Goal: Information Seeking & Learning: Learn about a topic

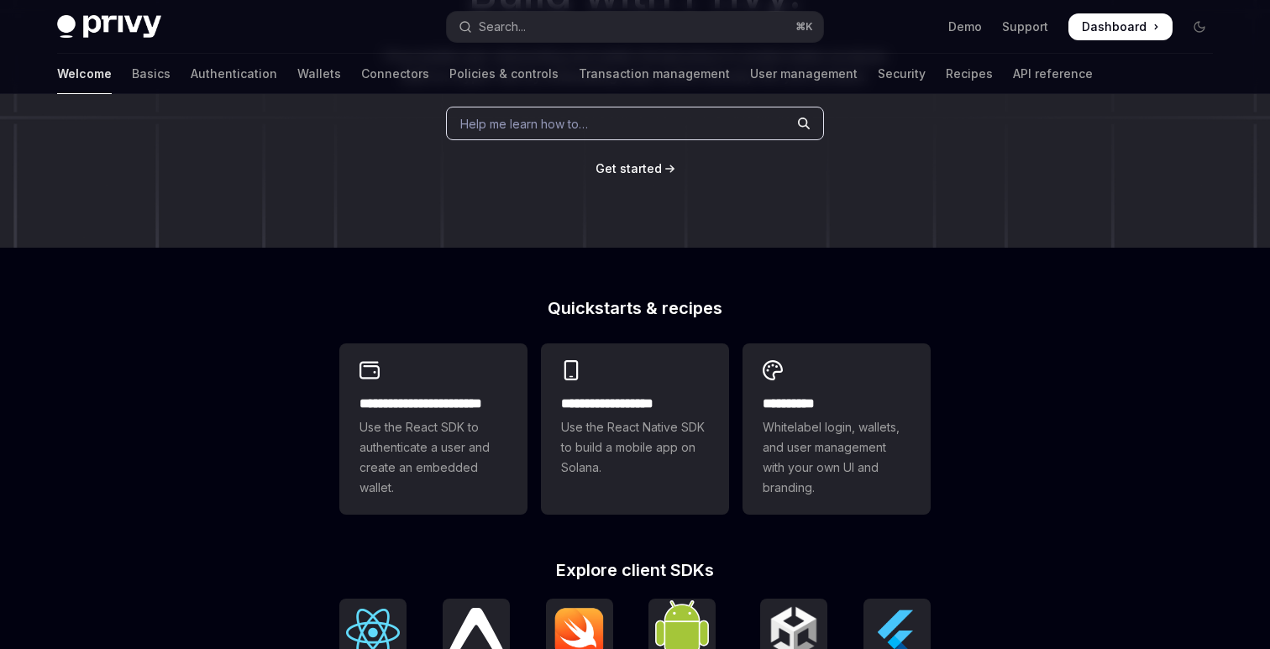
scroll to position [82, 0]
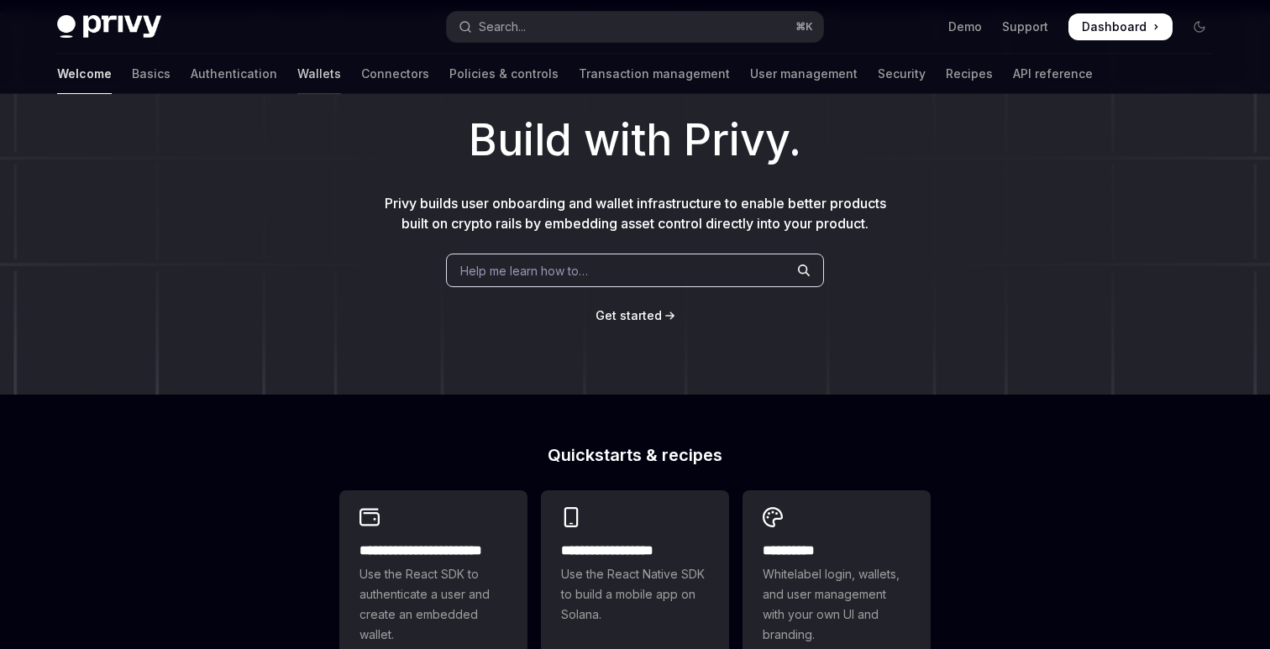
click at [297, 80] on link "Wallets" at bounding box center [319, 74] width 44 height 40
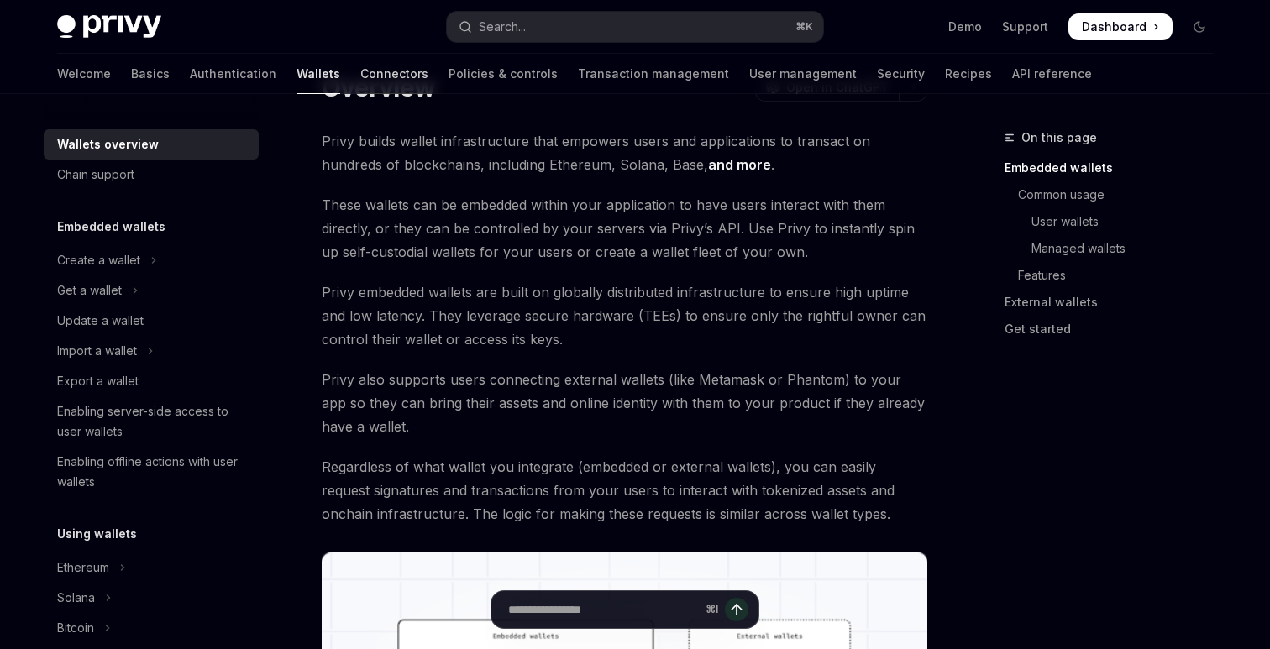
click at [360, 83] on link "Connectors" at bounding box center [394, 74] width 68 height 40
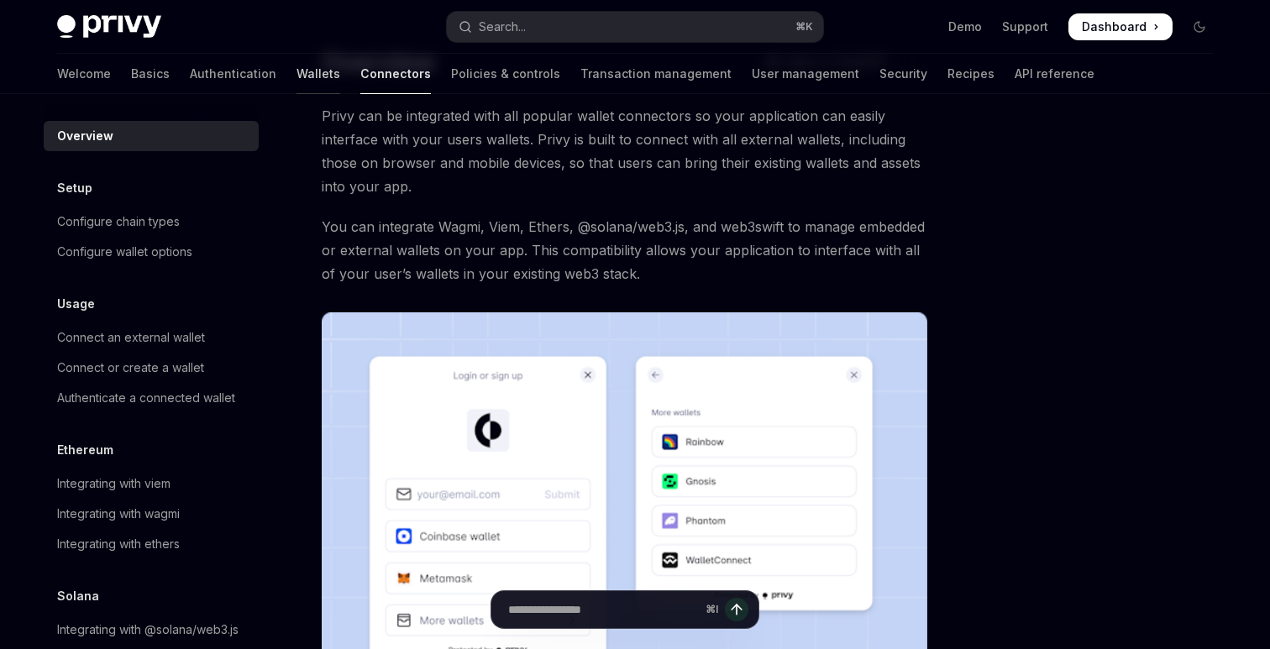
click at [297, 81] on link "Wallets" at bounding box center [319, 74] width 44 height 40
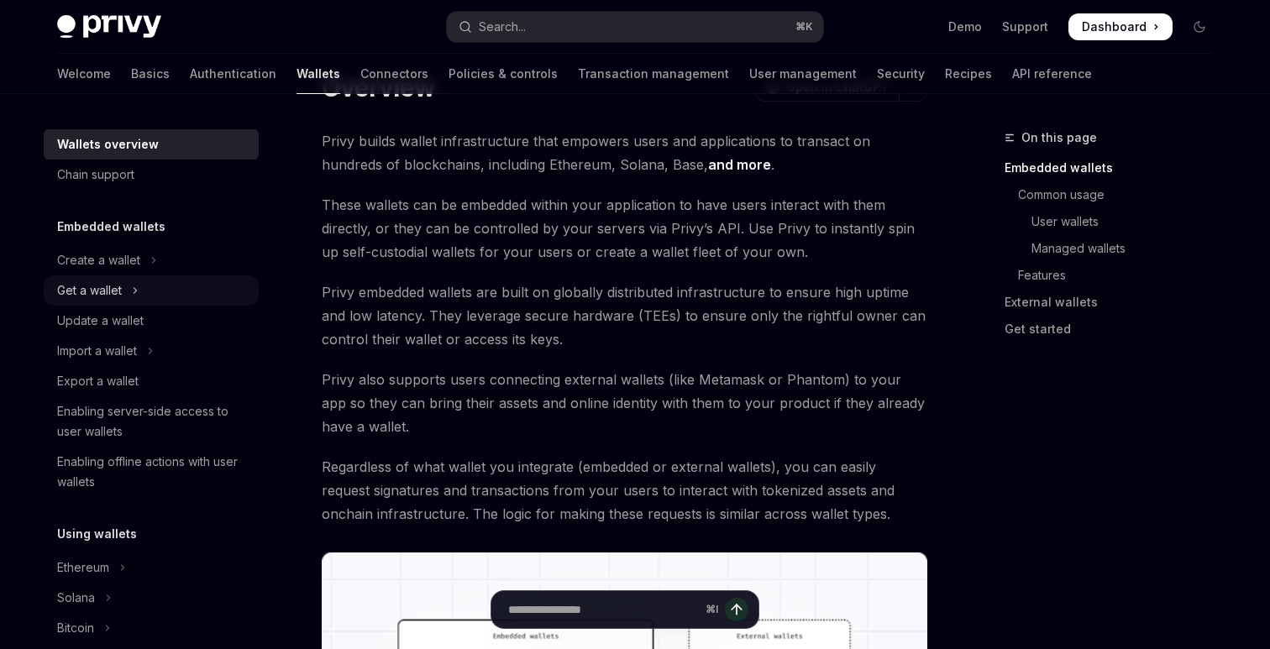
click at [214, 300] on button "Get a wallet" at bounding box center [151, 291] width 215 height 30
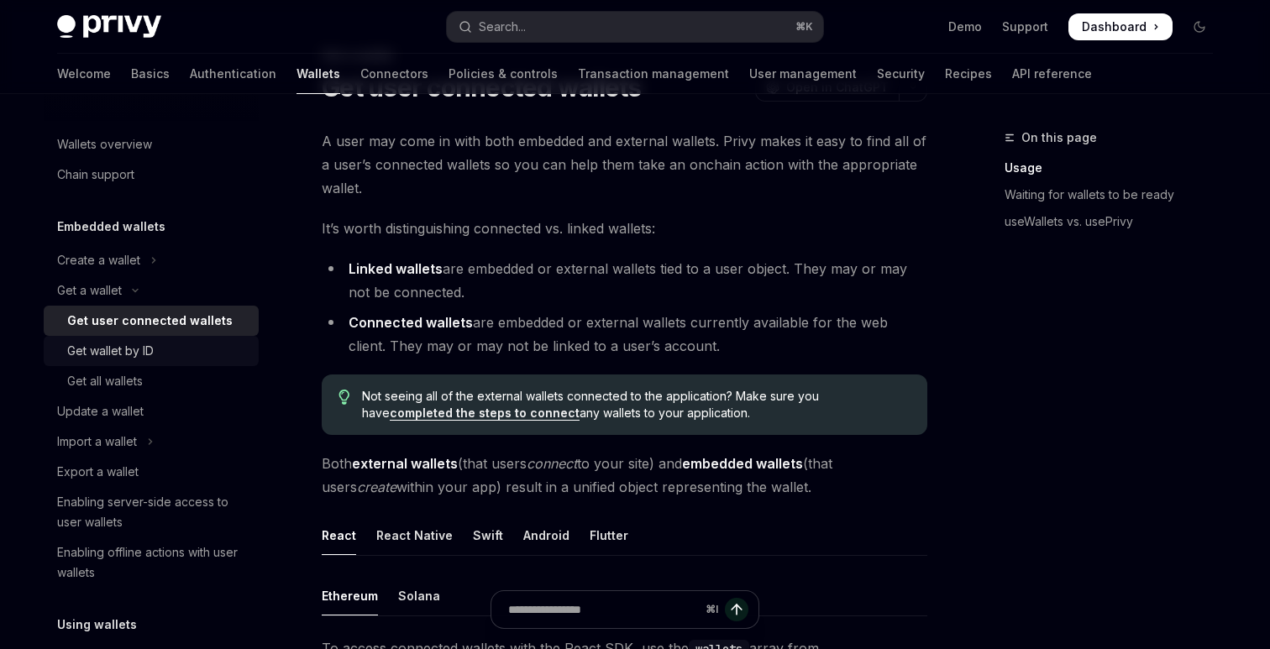
click at [195, 355] on div "Get wallet by ID" at bounding box center [157, 351] width 181 height 20
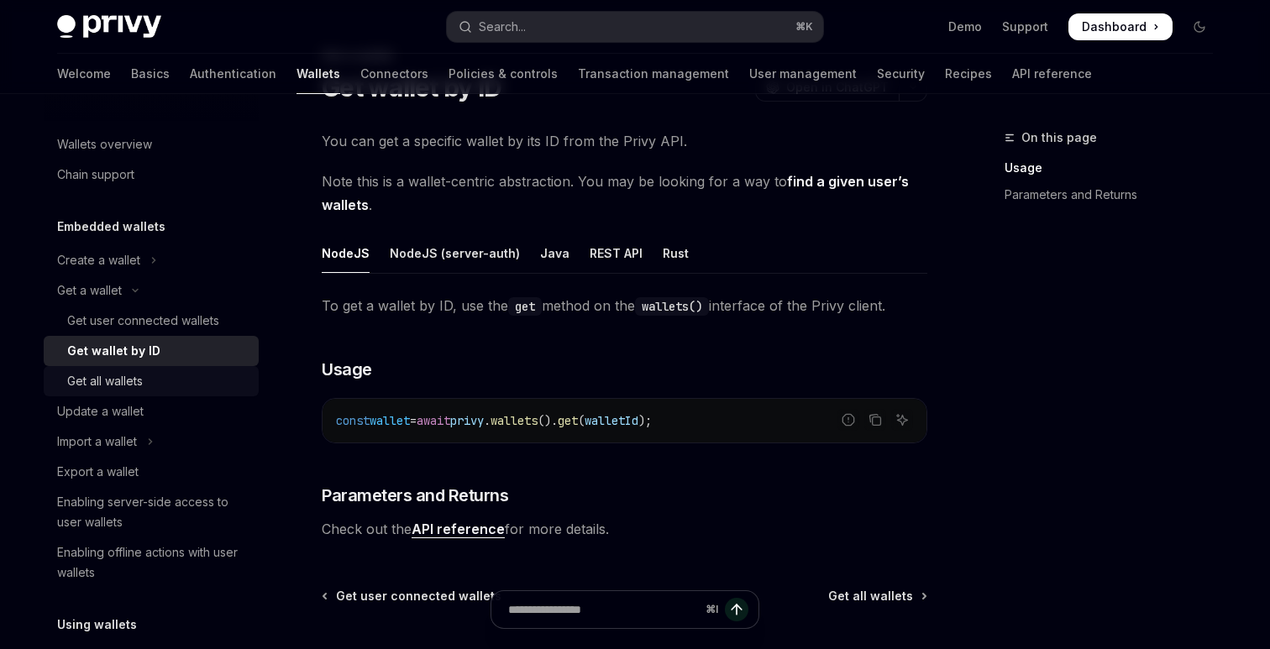
click at [198, 381] on div "Get all wallets" at bounding box center [157, 381] width 181 height 20
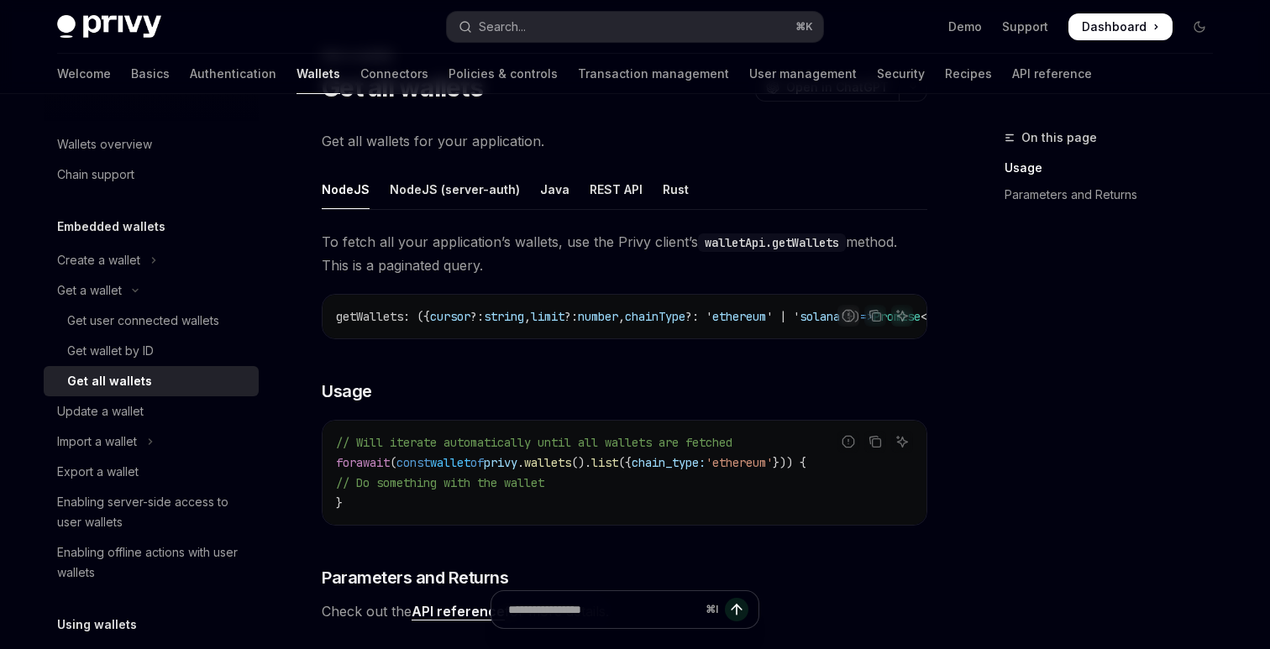
scroll to position [33, 0]
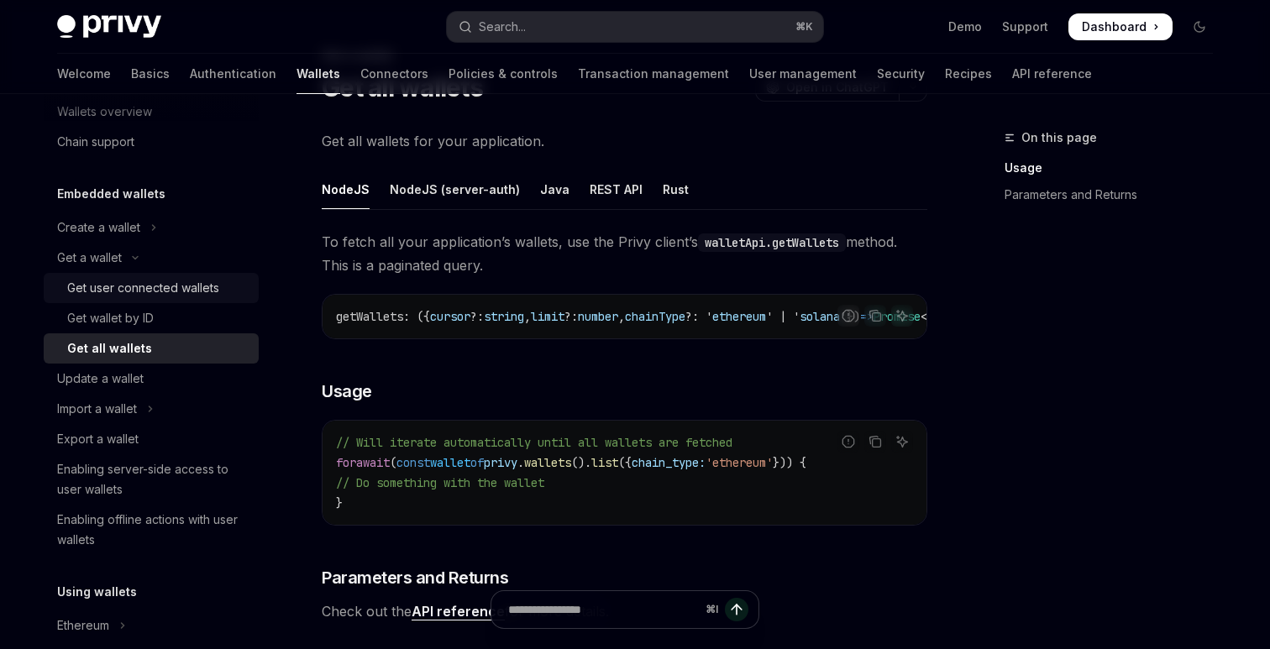
click at [182, 292] on div "Get user connected wallets" at bounding box center [143, 288] width 152 height 20
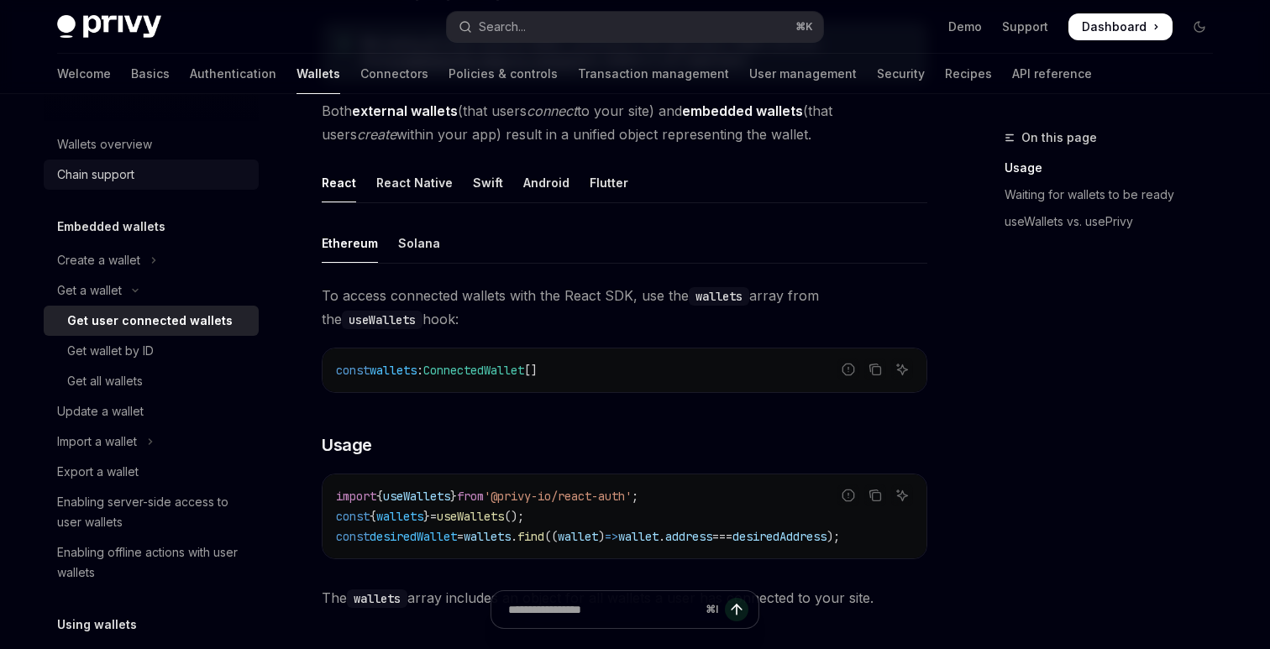
click at [200, 161] on link "Chain support" at bounding box center [151, 175] width 215 height 30
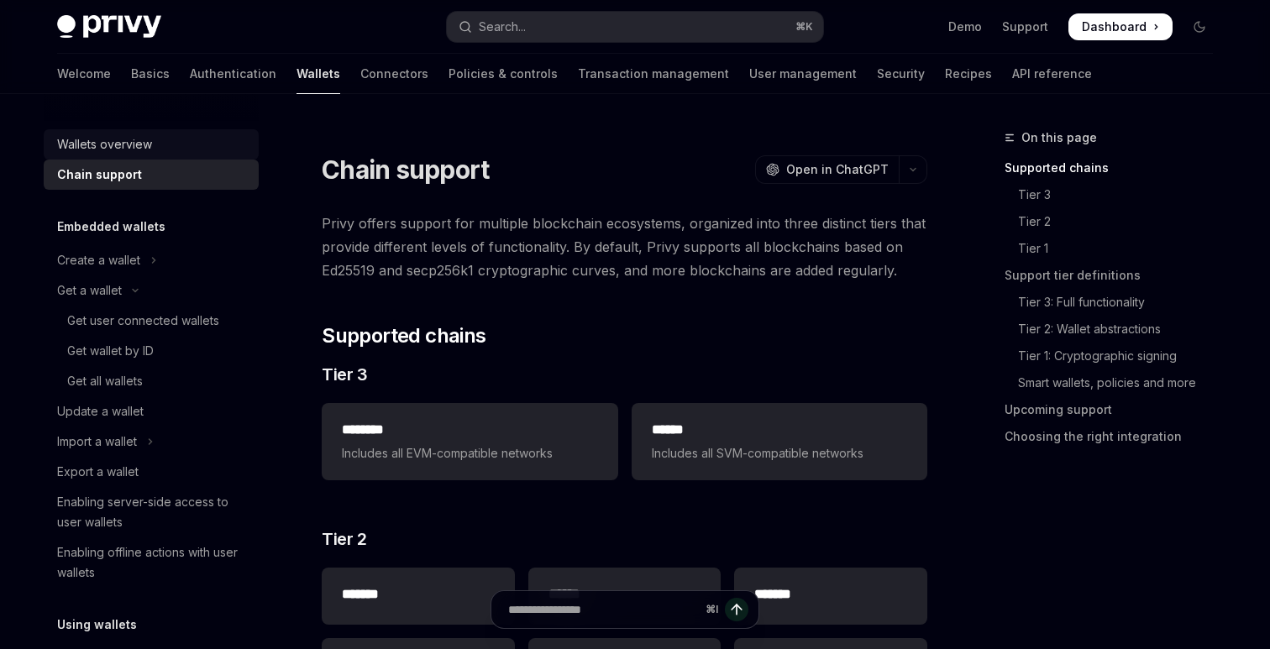
click at [204, 141] on div "Wallets overview" at bounding box center [153, 144] width 192 height 20
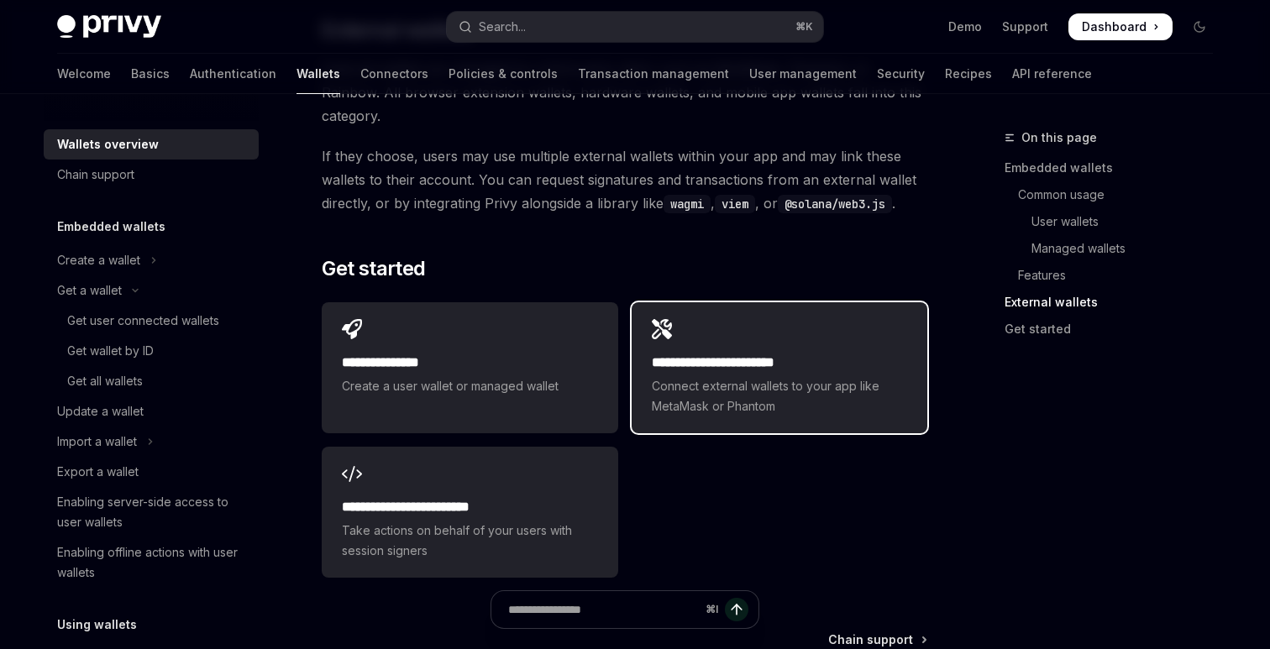
scroll to position [2679, 0]
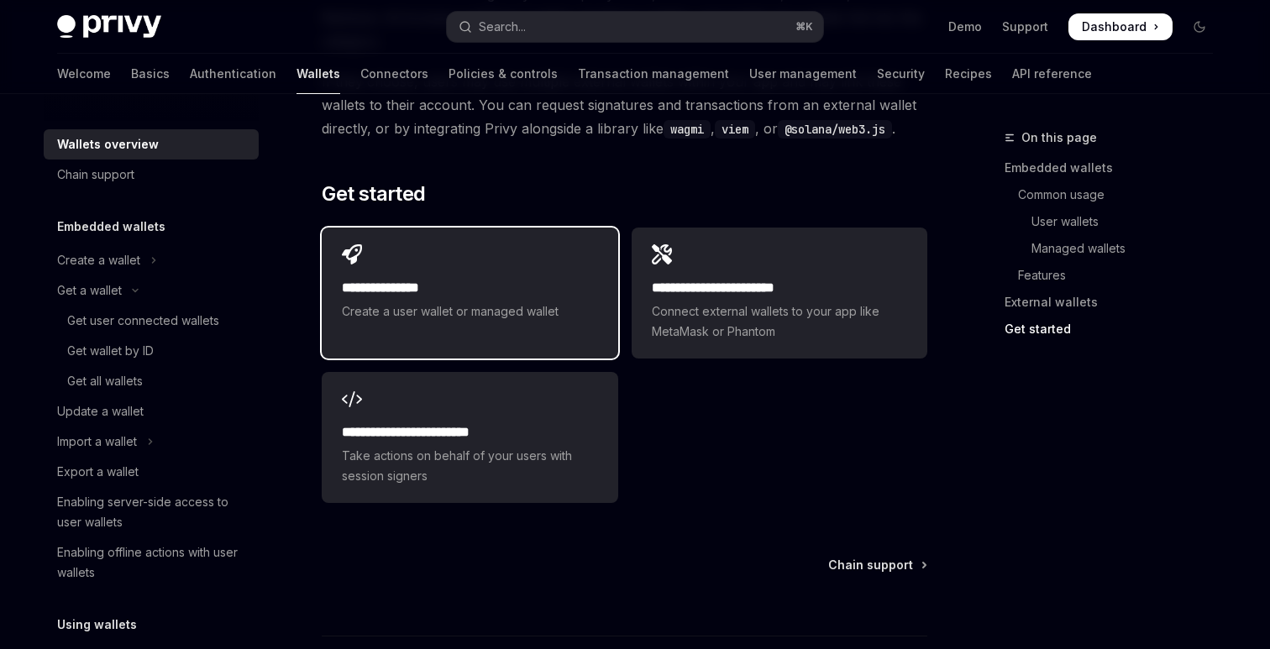
click at [438, 302] on span "Create a user wallet or managed wallet" at bounding box center [469, 312] width 255 height 20
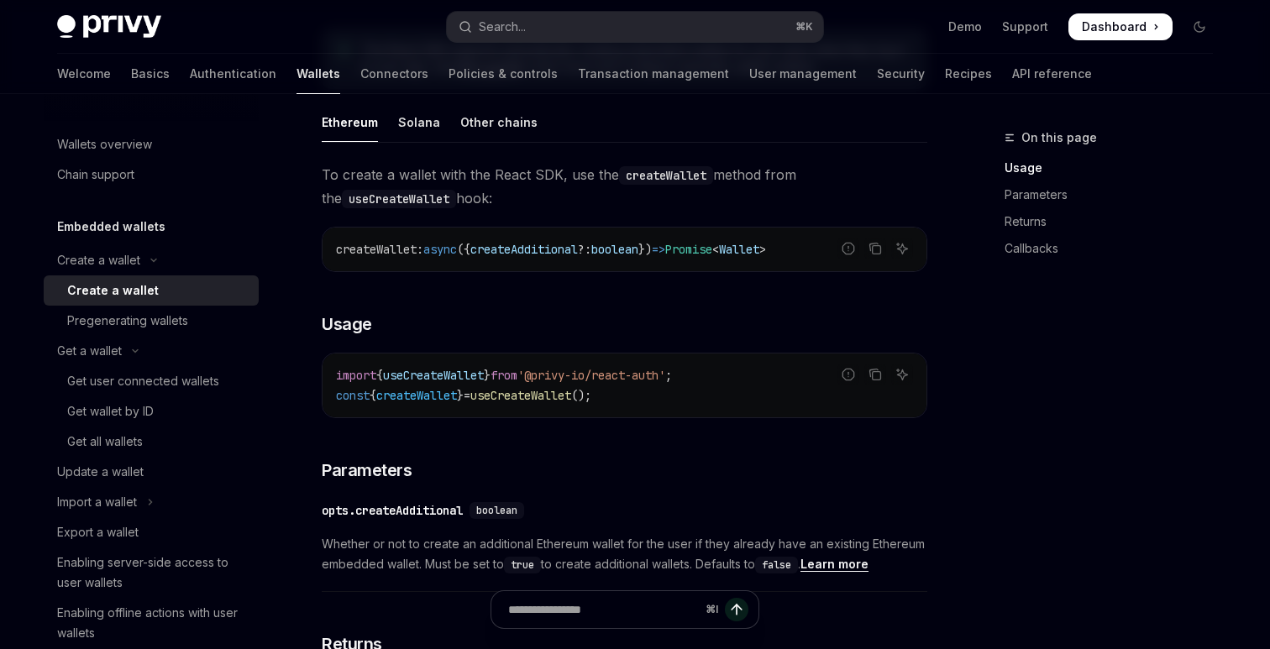
scroll to position [483, 0]
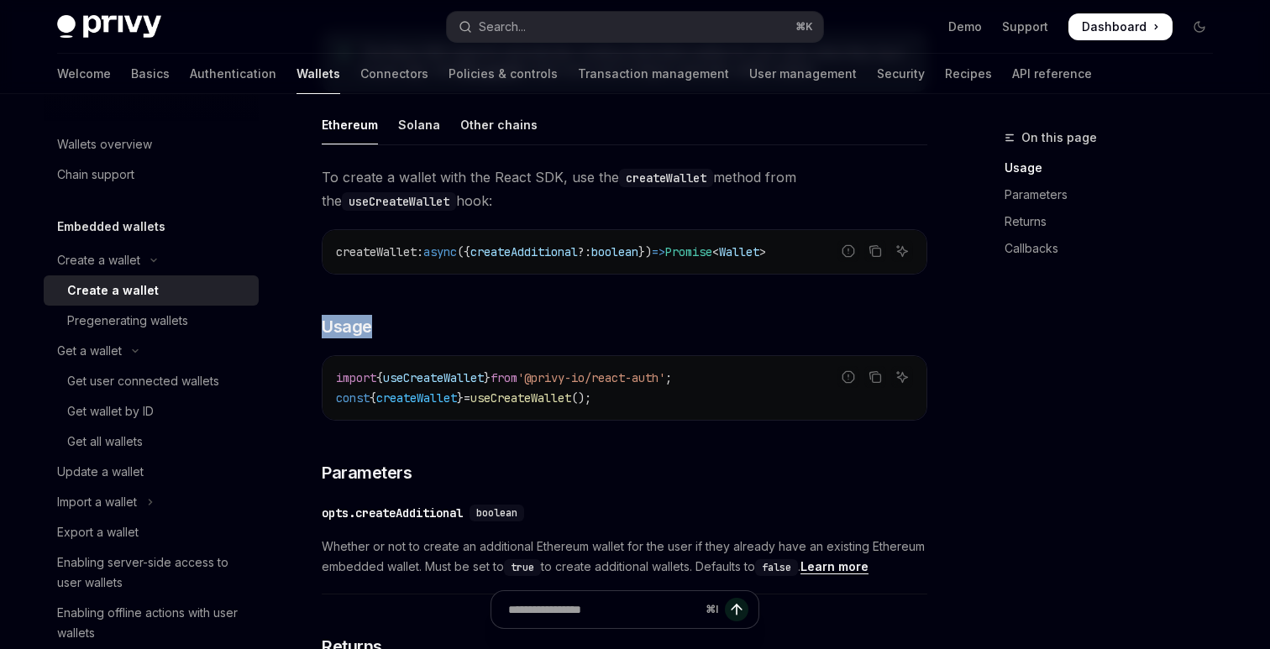
drag, startPoint x: 394, startPoint y: 330, endPoint x: 327, endPoint y: 313, distance: 69.3
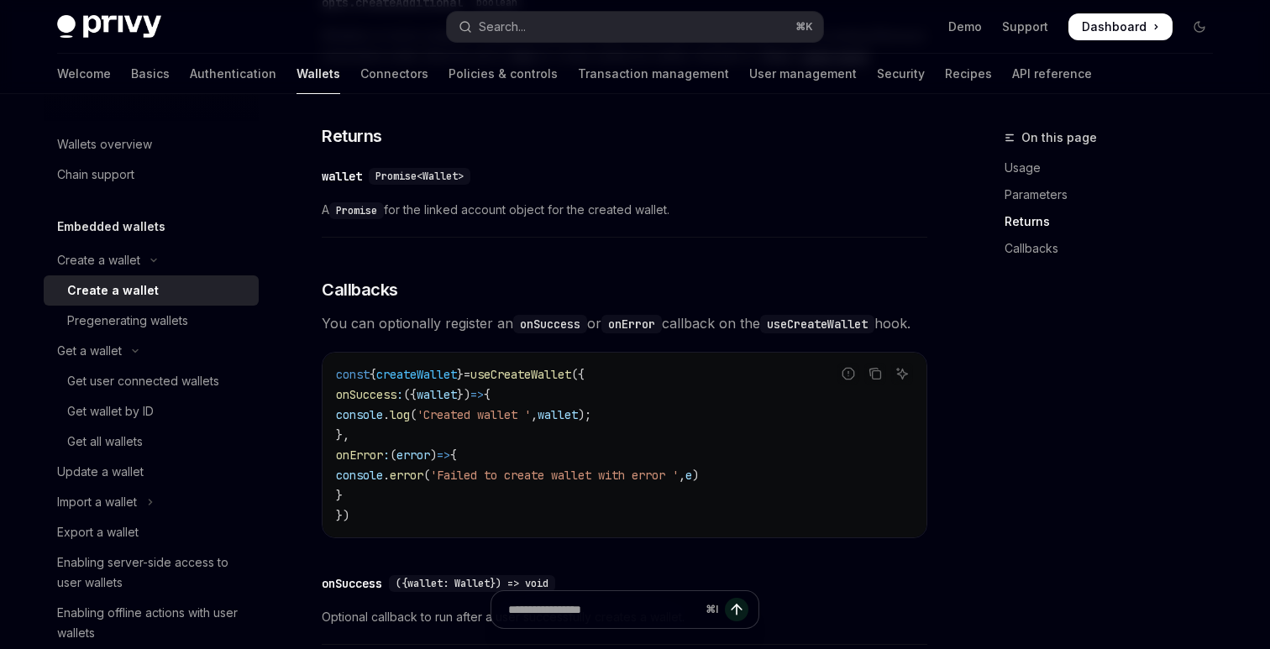
scroll to position [995, 0]
drag, startPoint x: 496, startPoint y: 328, endPoint x: 509, endPoint y: 341, distance: 17.8
click at [509, 334] on span "You can optionally register an onSuccess or onError callback on the useCreateWa…" at bounding box center [625, 323] width 606 height 24
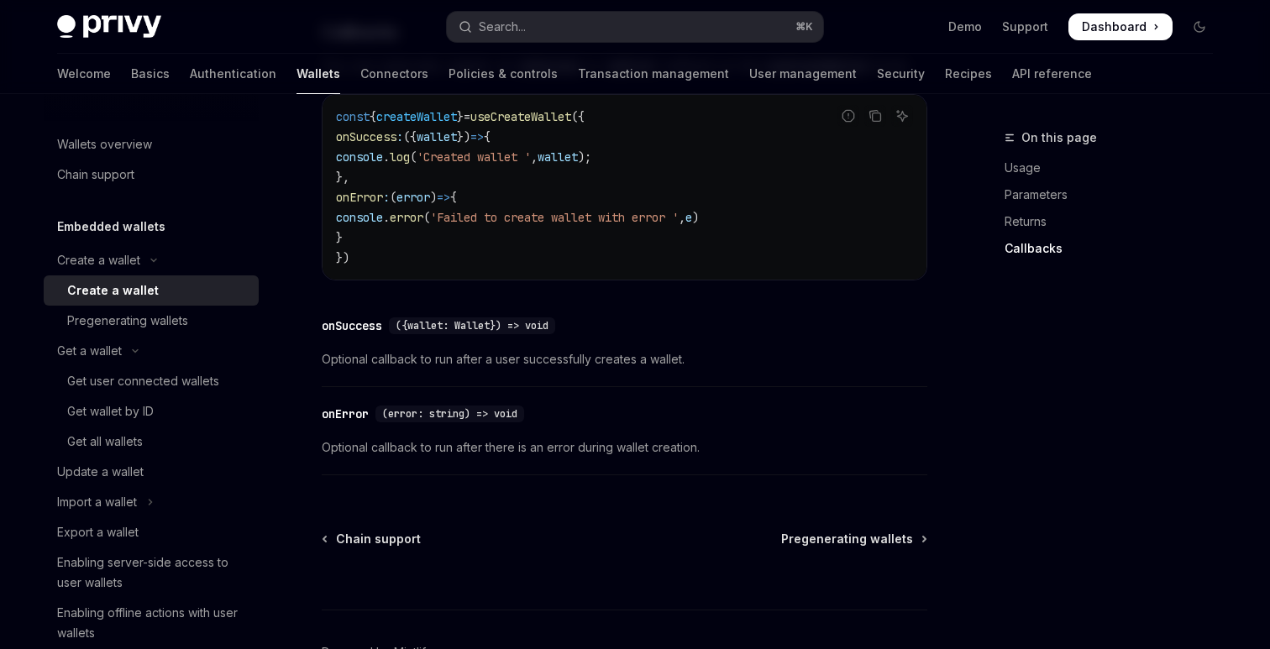
scroll to position [1255, 0]
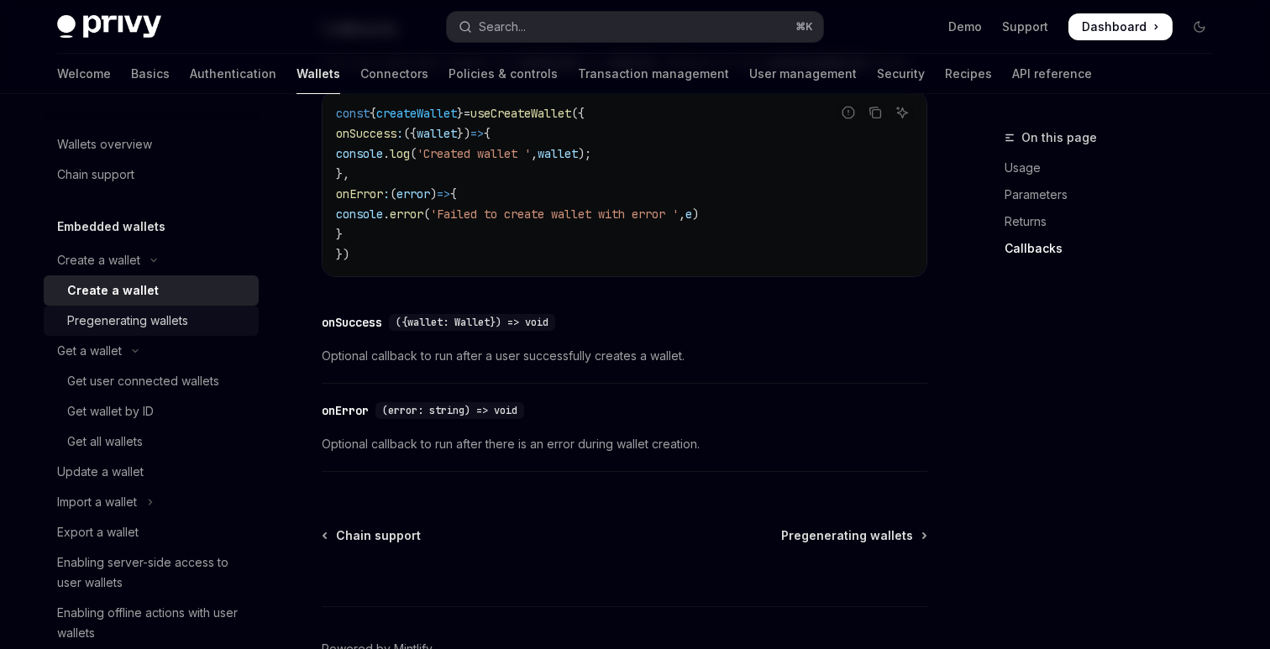
click at [181, 333] on link "Pregenerating wallets" at bounding box center [151, 321] width 215 height 30
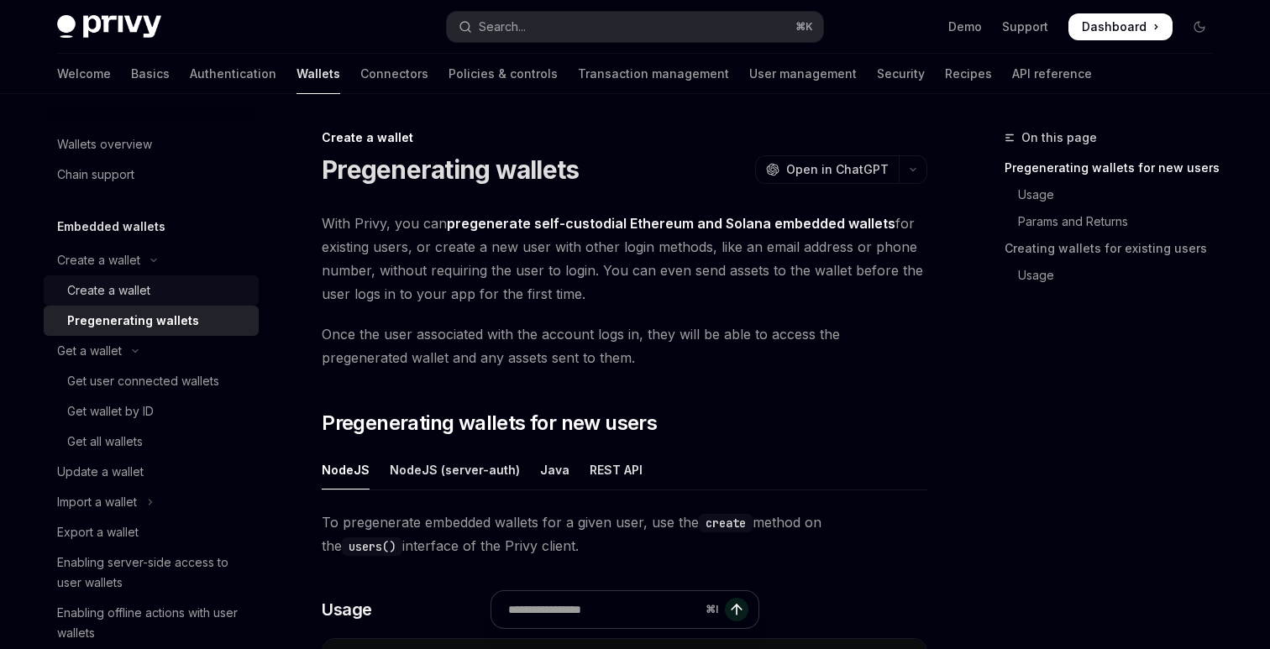
click at [181, 295] on div "Create a wallet" at bounding box center [157, 291] width 181 height 20
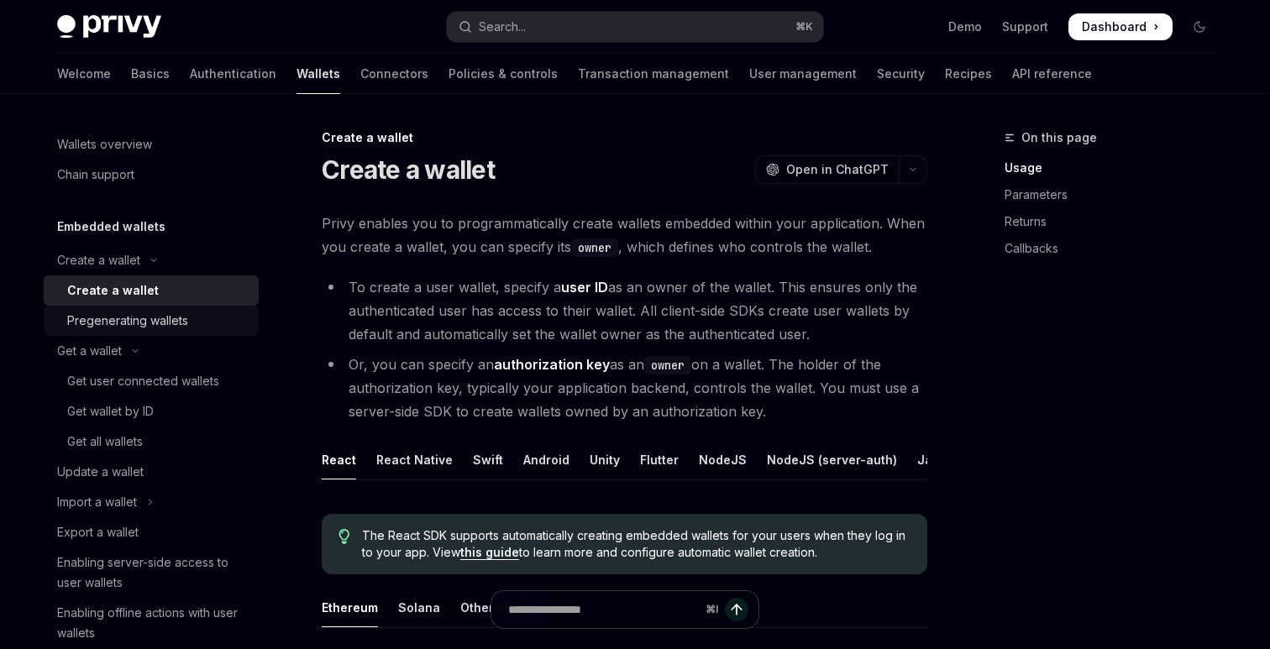
click at [195, 308] on link "Pregenerating wallets" at bounding box center [151, 321] width 215 height 30
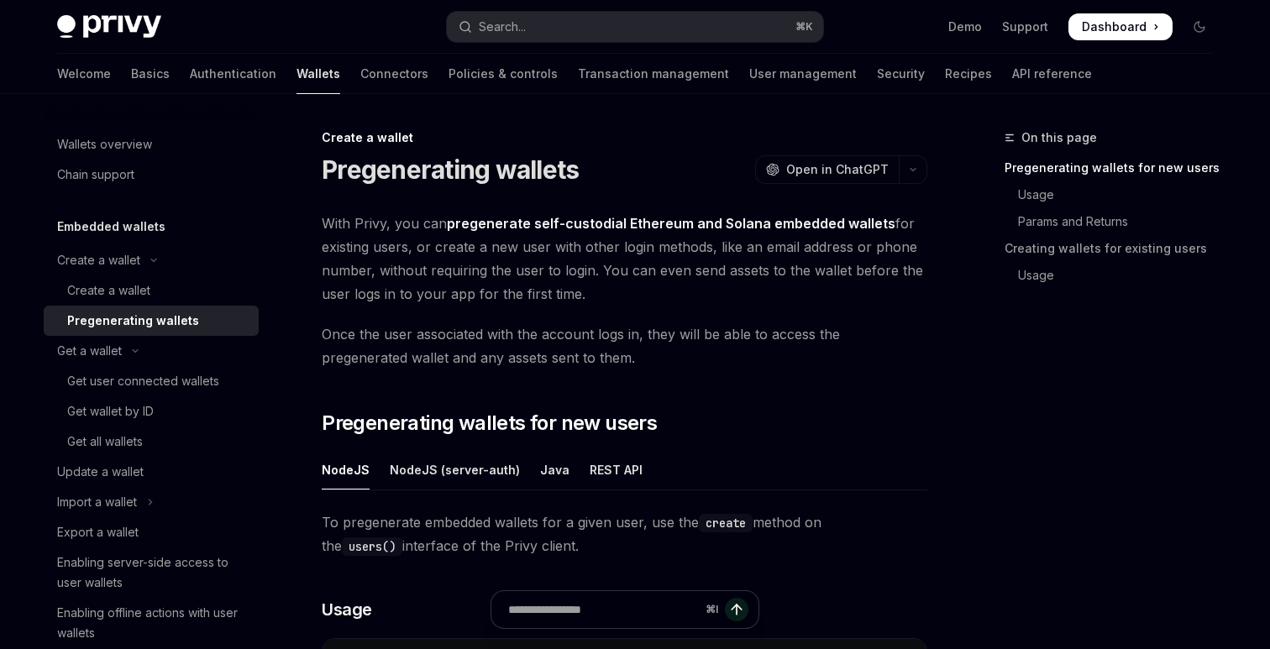
click at [118, 24] on img at bounding box center [109, 27] width 104 height 24
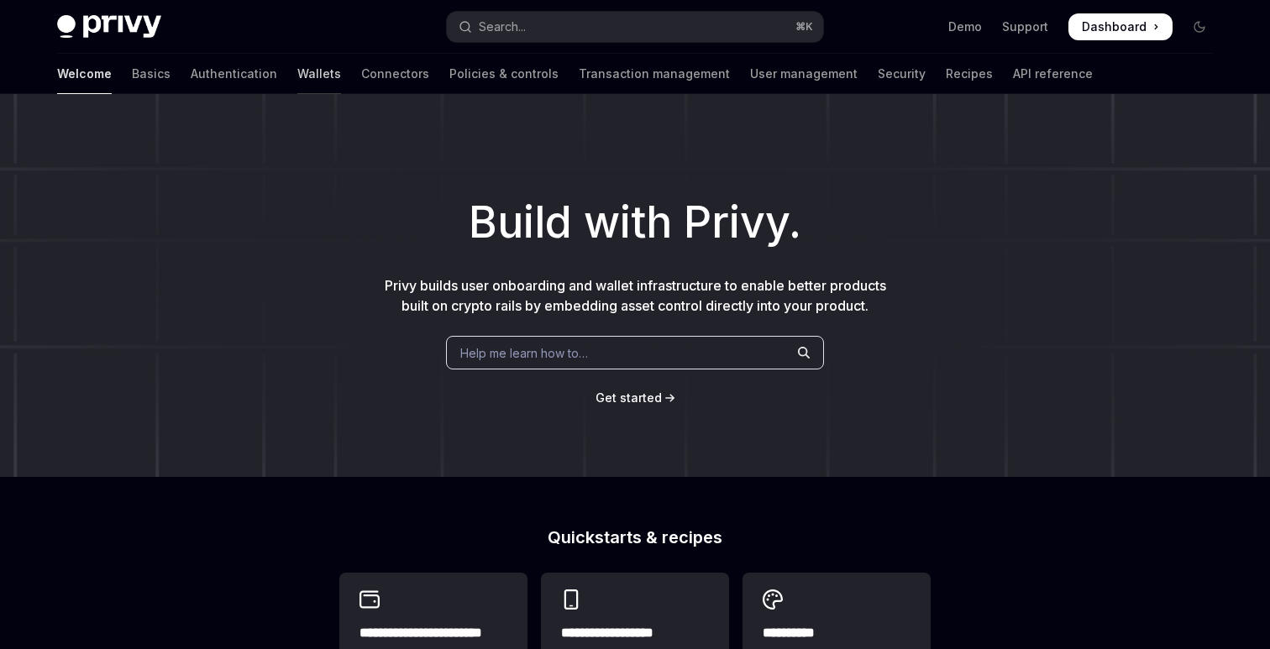
click at [297, 79] on link "Wallets" at bounding box center [319, 74] width 44 height 40
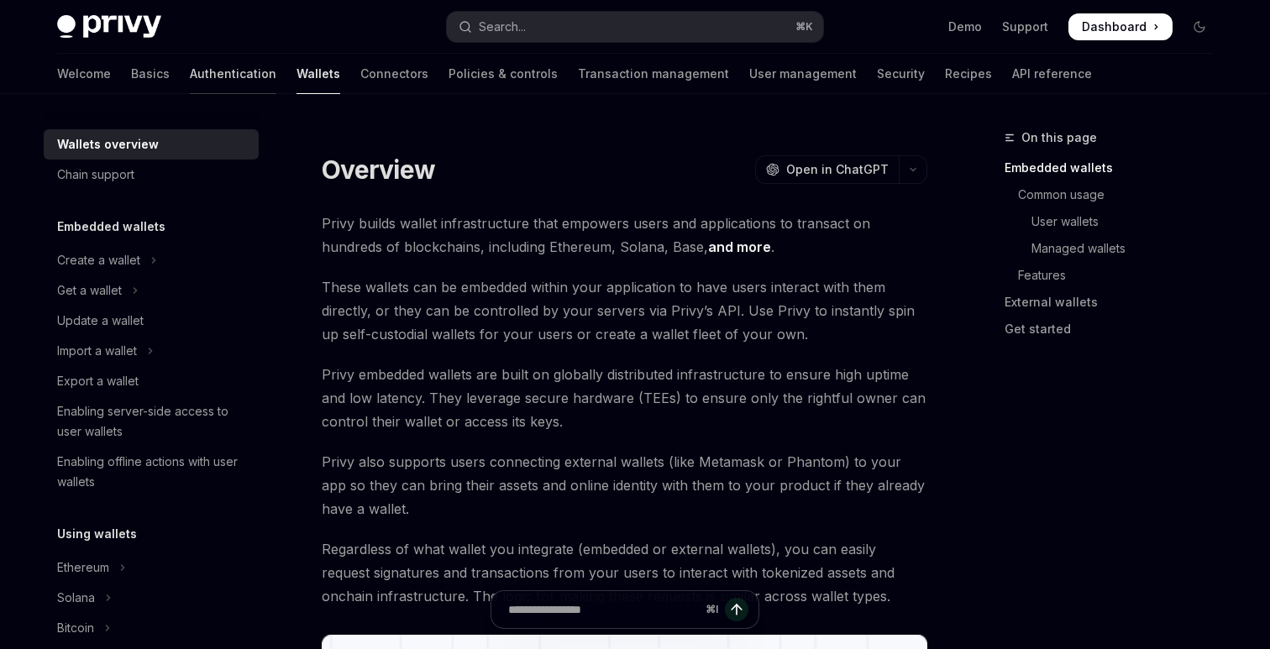
click at [190, 76] on link "Authentication" at bounding box center [233, 74] width 87 height 40
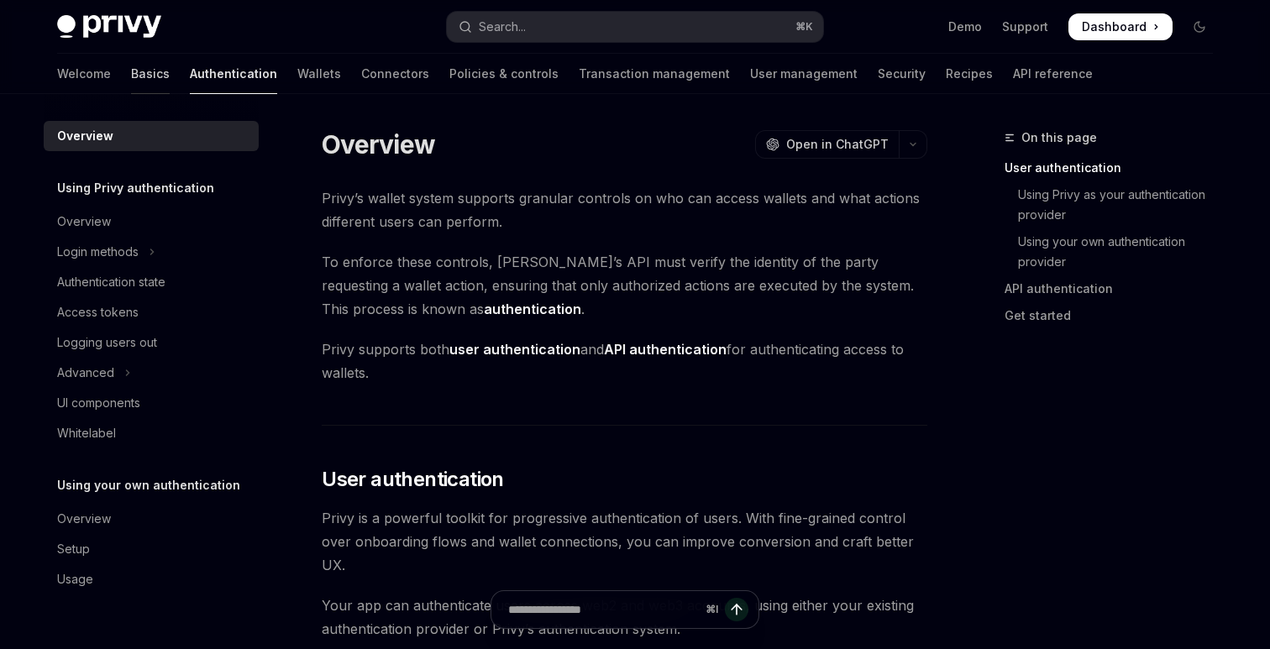
click at [131, 70] on link "Basics" at bounding box center [150, 74] width 39 height 40
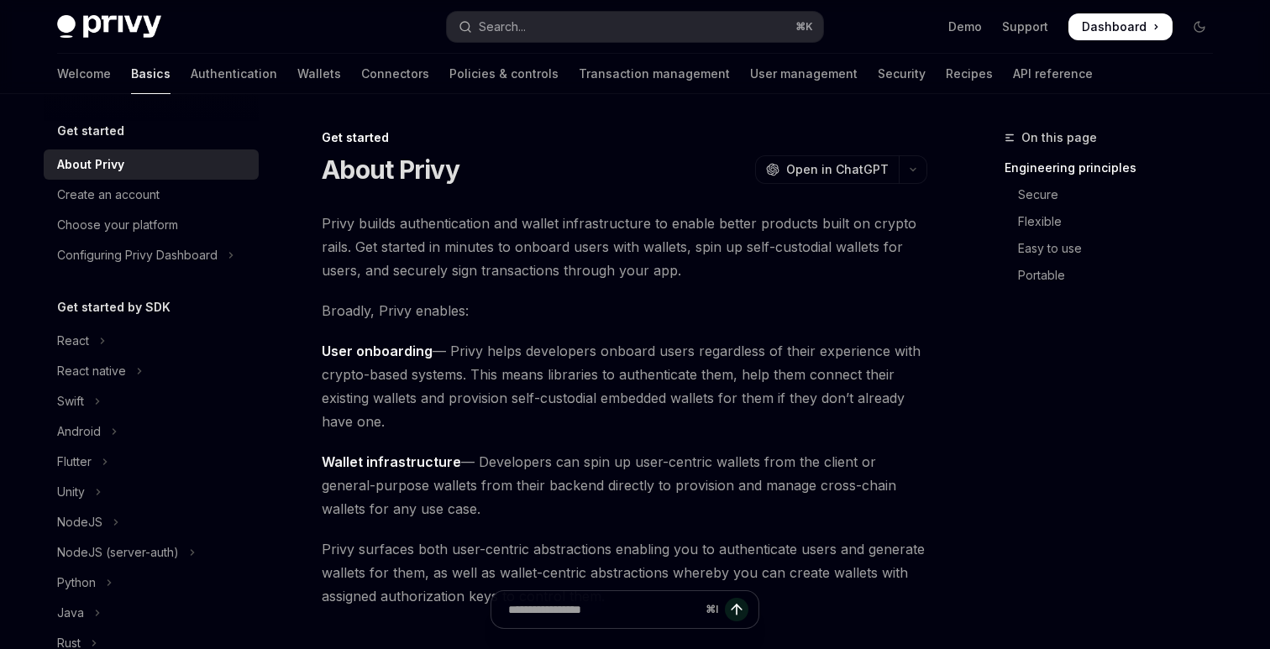
click at [86, 9] on div "Privy Docs home page Search... ⌘ K Demo Support Dashboard Dashboard Search..." at bounding box center [635, 27] width 1156 height 54
click at [101, 20] on img at bounding box center [109, 27] width 104 height 24
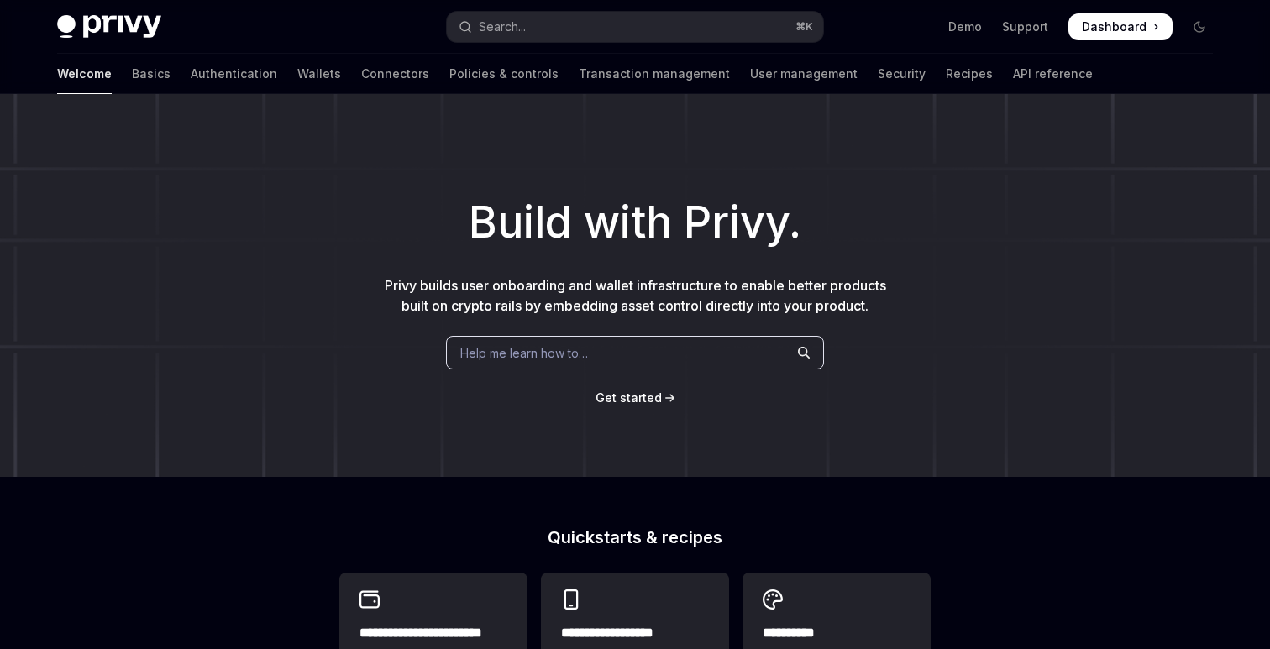
click at [138, 38] on img at bounding box center [109, 27] width 104 height 24
click at [132, 75] on link "Basics" at bounding box center [151, 74] width 39 height 40
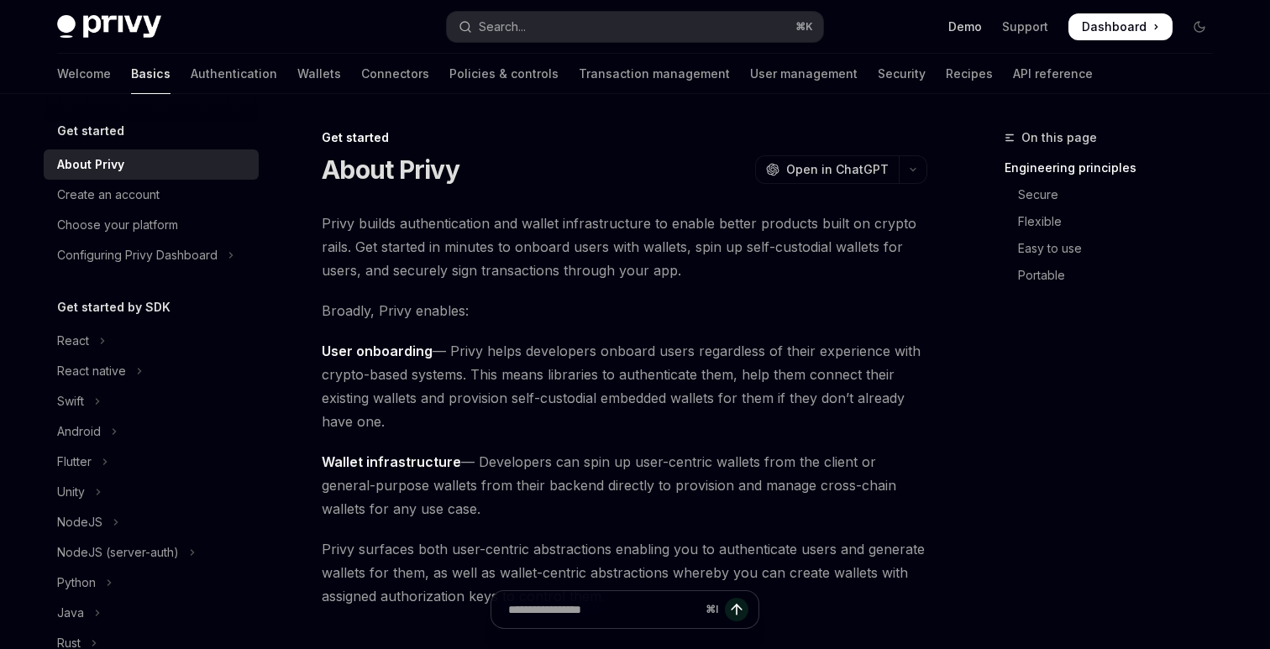
click at [963, 31] on link "Demo" at bounding box center [965, 26] width 34 height 17
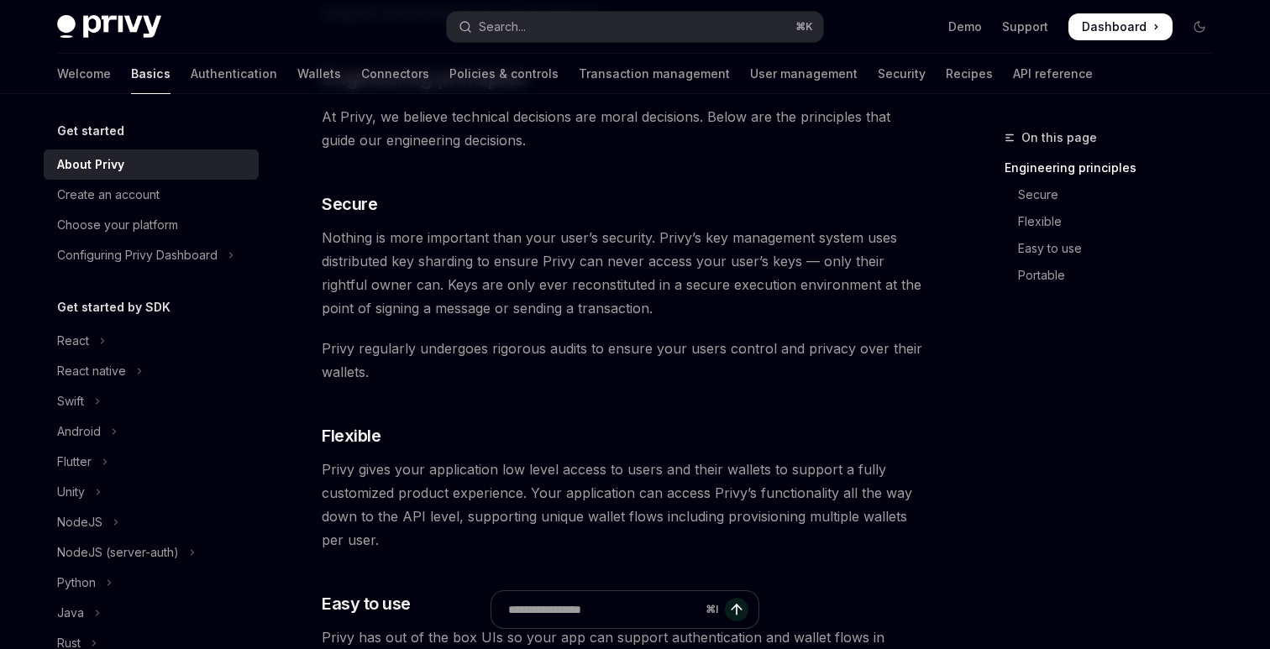
scroll to position [429, 0]
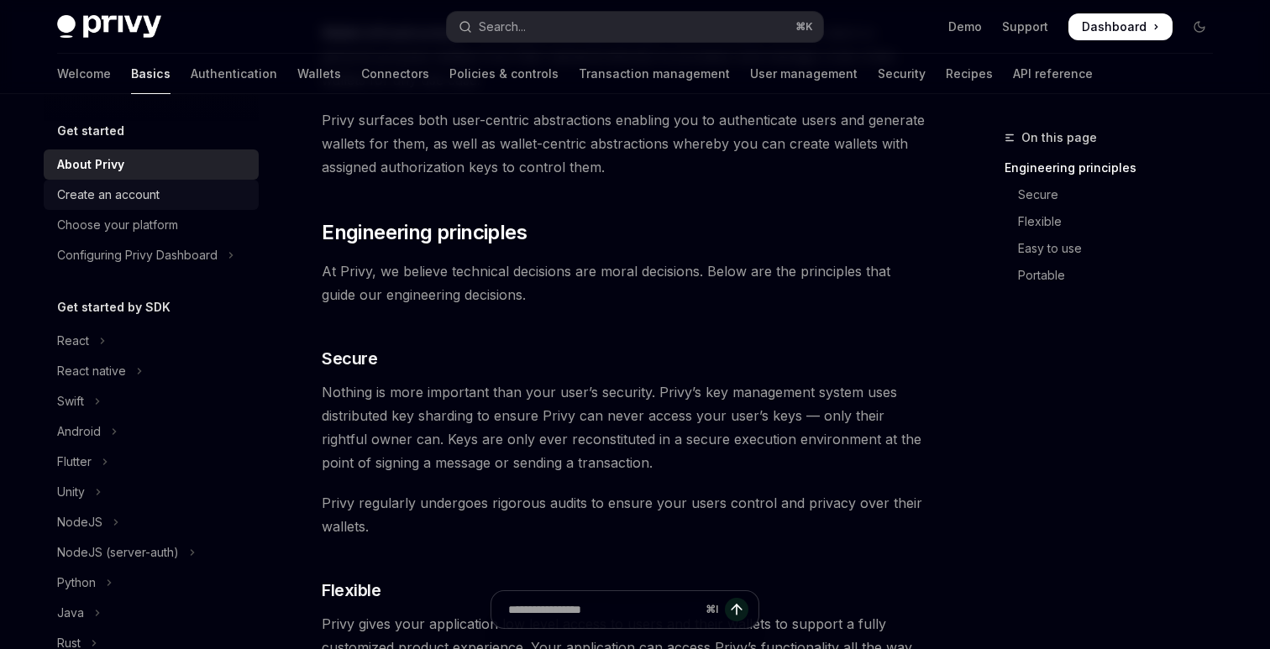
click at [203, 205] on link "Create an account" at bounding box center [151, 195] width 215 height 30
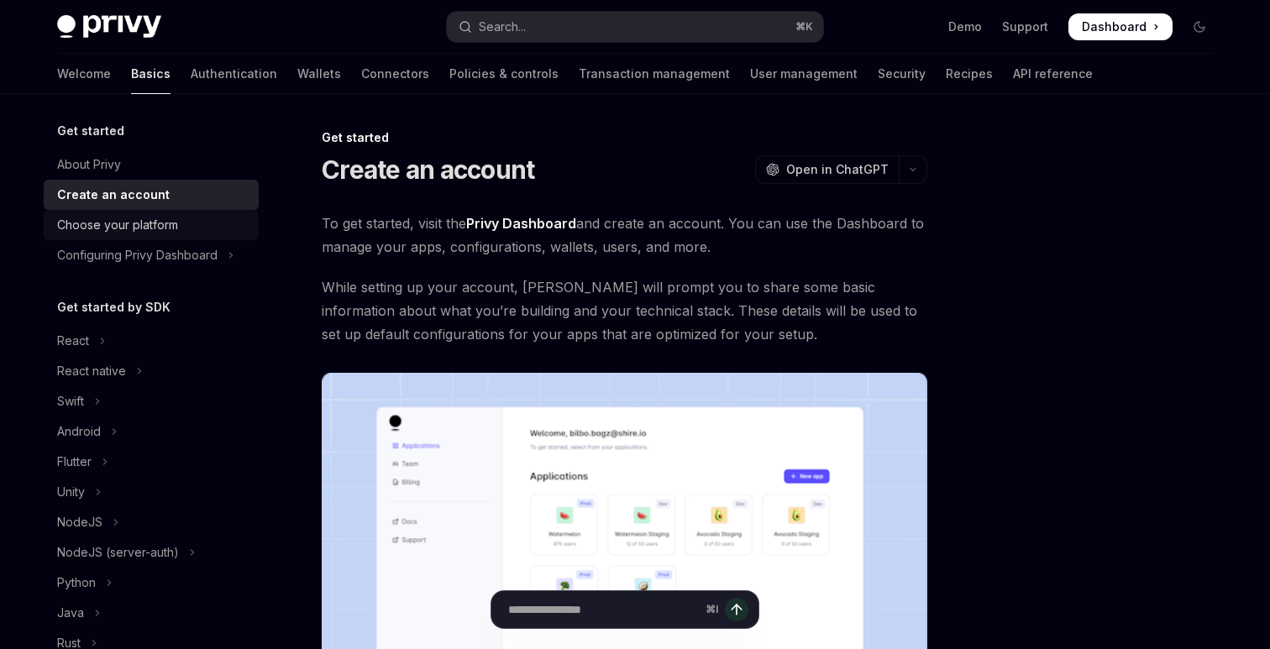
click at [206, 221] on div "Choose your platform" at bounding box center [153, 225] width 192 height 20
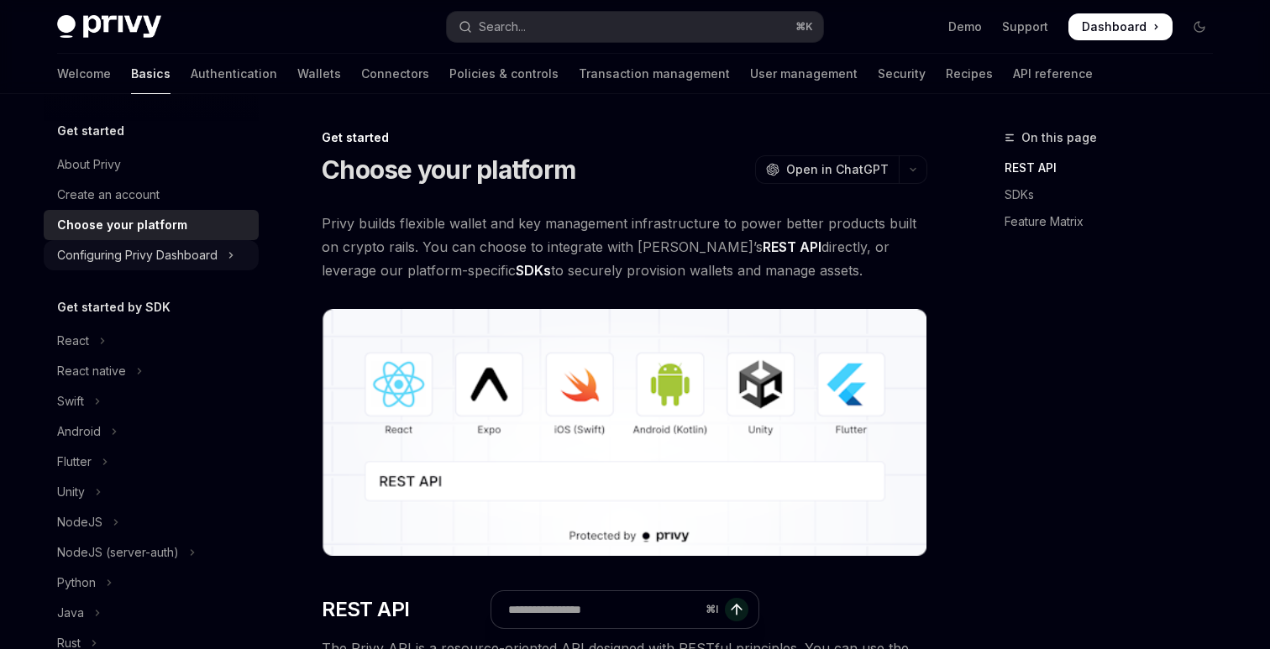
click at [218, 242] on button "Configuring Privy Dashboard" at bounding box center [151, 255] width 215 height 30
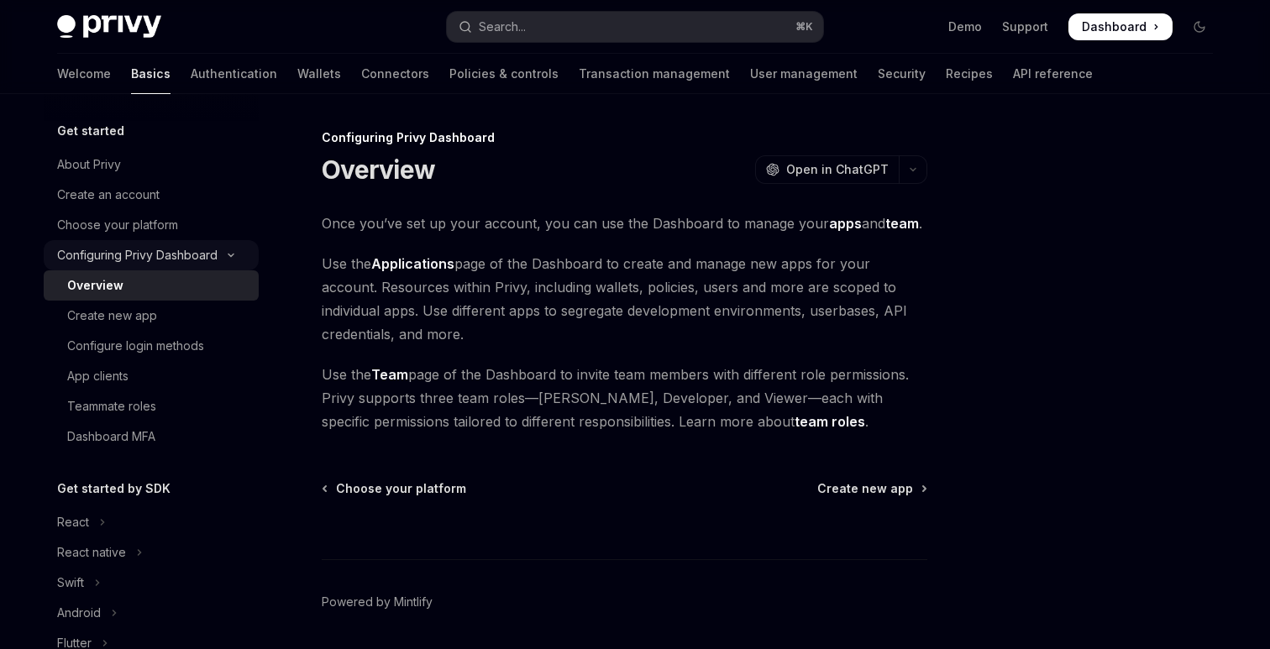
click at [242, 262] on button "Configuring Privy Dashboard" at bounding box center [151, 255] width 215 height 30
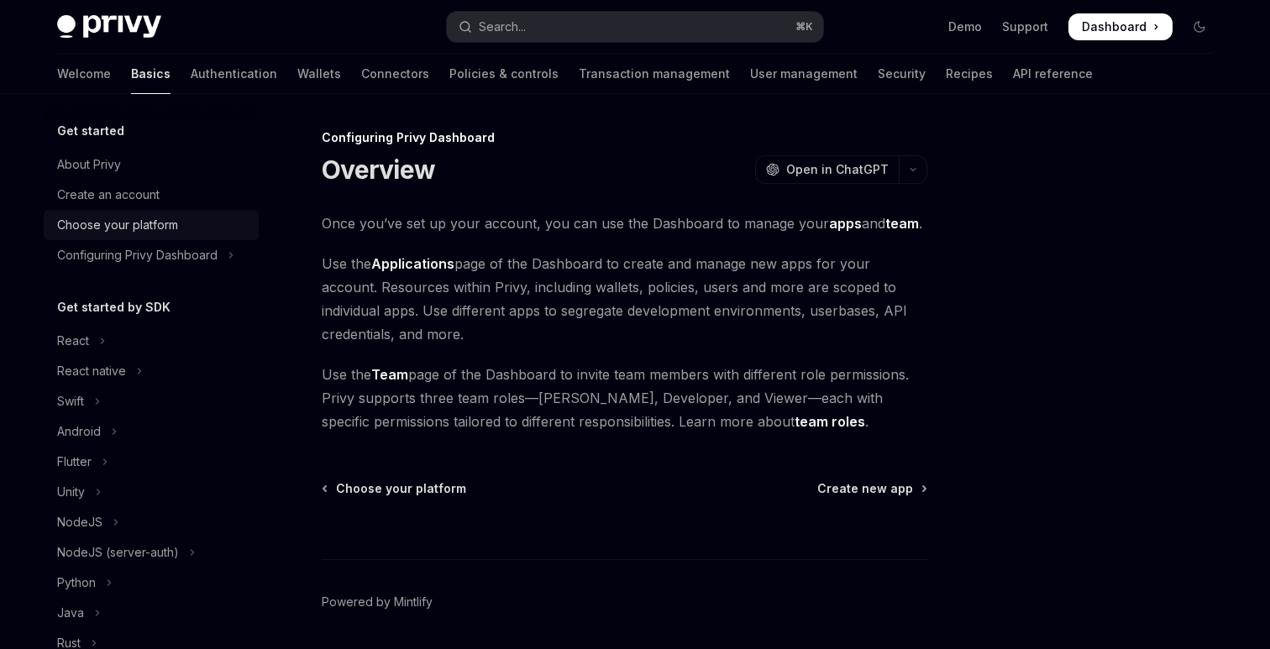
click at [229, 233] on div "Choose your platform" at bounding box center [153, 225] width 192 height 20
type textarea "*"
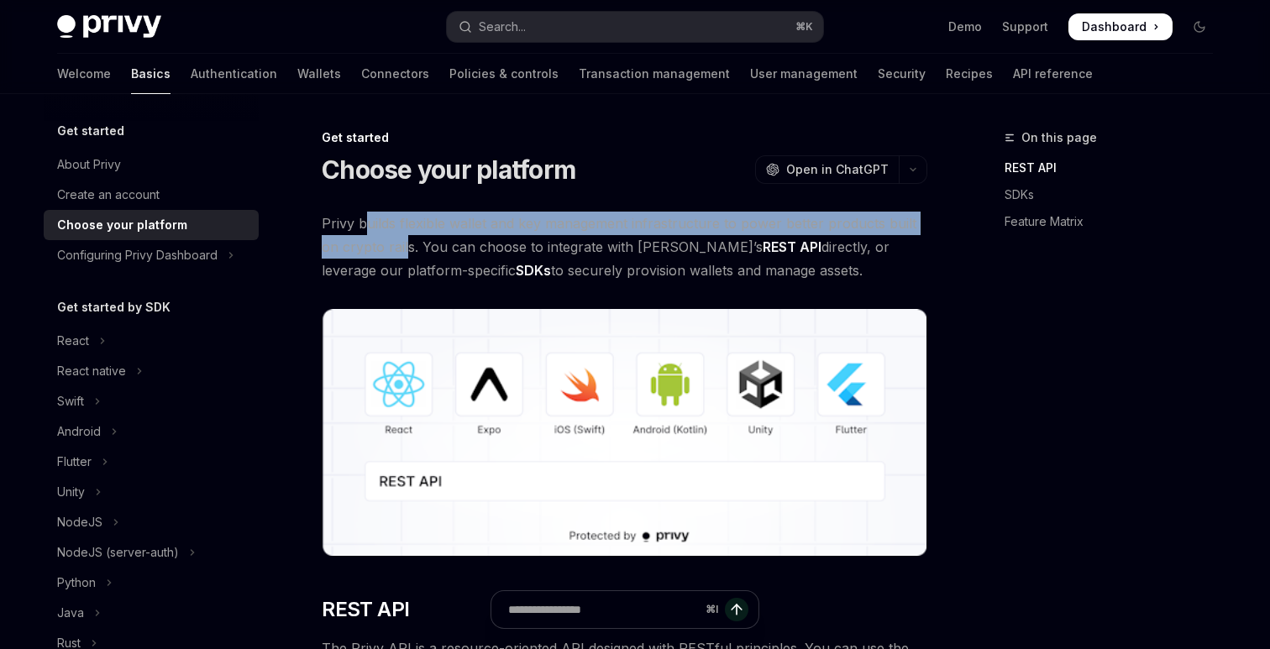
drag, startPoint x: 367, startPoint y: 220, endPoint x: 407, endPoint y: 247, distance: 47.8
click at [407, 247] on span "Privy builds flexible wallet and key management infrastructure to power better …" at bounding box center [625, 247] width 606 height 71
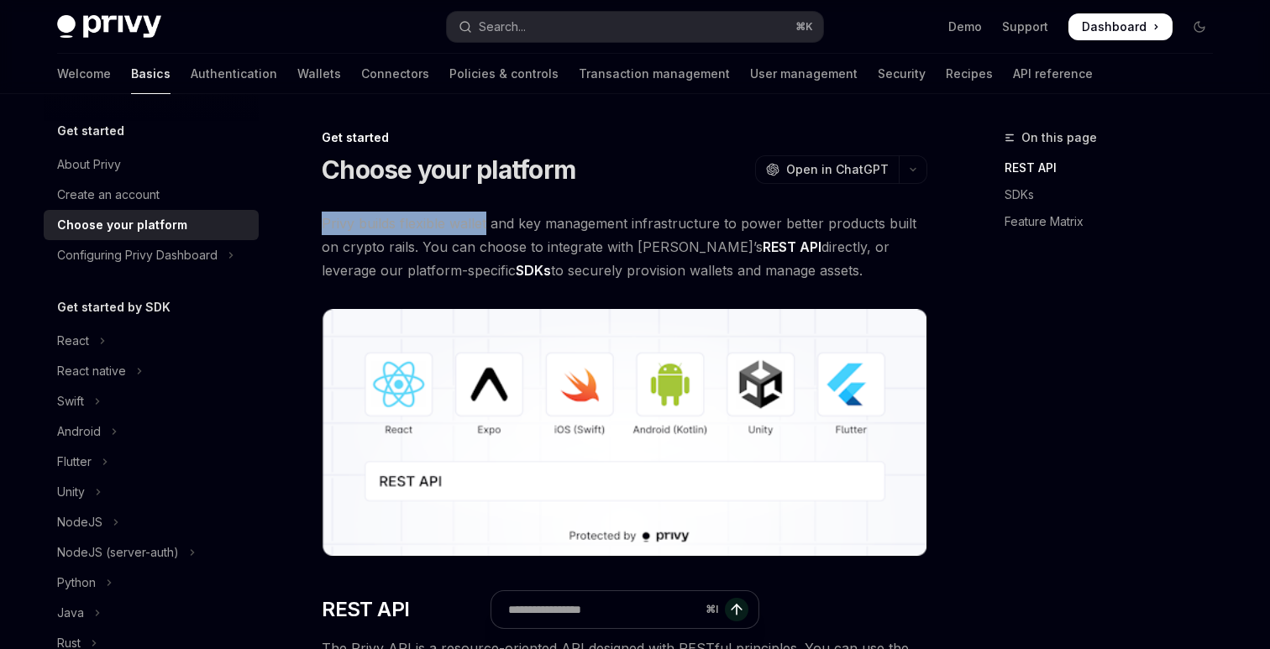
drag, startPoint x: 323, startPoint y: 225, endPoint x: 487, endPoint y: 226, distance: 164.6
click at [487, 226] on span "Privy builds flexible wallet and key management infrastructure to power better …" at bounding box center [625, 247] width 606 height 71
drag, startPoint x: 487, startPoint y: 226, endPoint x: 336, endPoint y: 221, distance: 151.3
click at [336, 221] on span "Privy builds flexible wallet and key management infrastructure to power better …" at bounding box center [625, 247] width 606 height 71
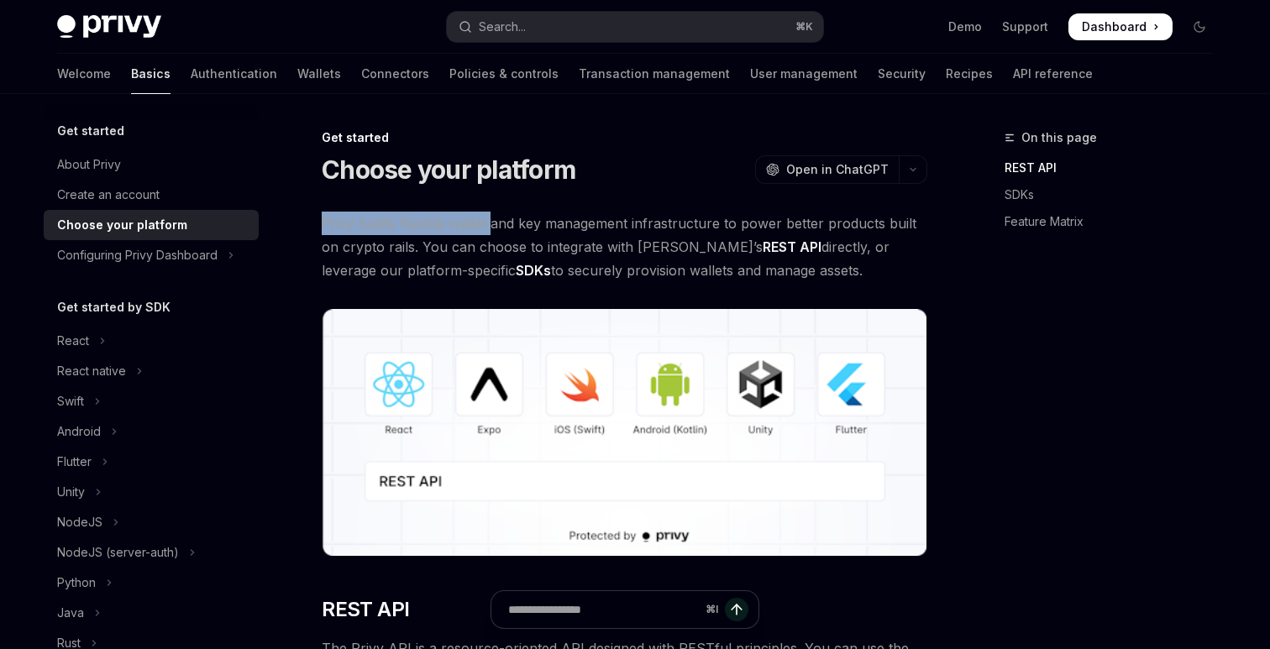
click at [336, 221] on span "Privy builds flexible wallet and key management infrastructure to power better …" at bounding box center [625, 247] width 606 height 71
drag, startPoint x: 323, startPoint y: 221, endPoint x: 485, endPoint y: 229, distance: 162.3
click at [485, 229] on span "Privy builds flexible wallet and key management infrastructure to power better …" at bounding box center [625, 247] width 606 height 71
drag, startPoint x: 682, startPoint y: 249, endPoint x: 724, endPoint y: 249, distance: 42.0
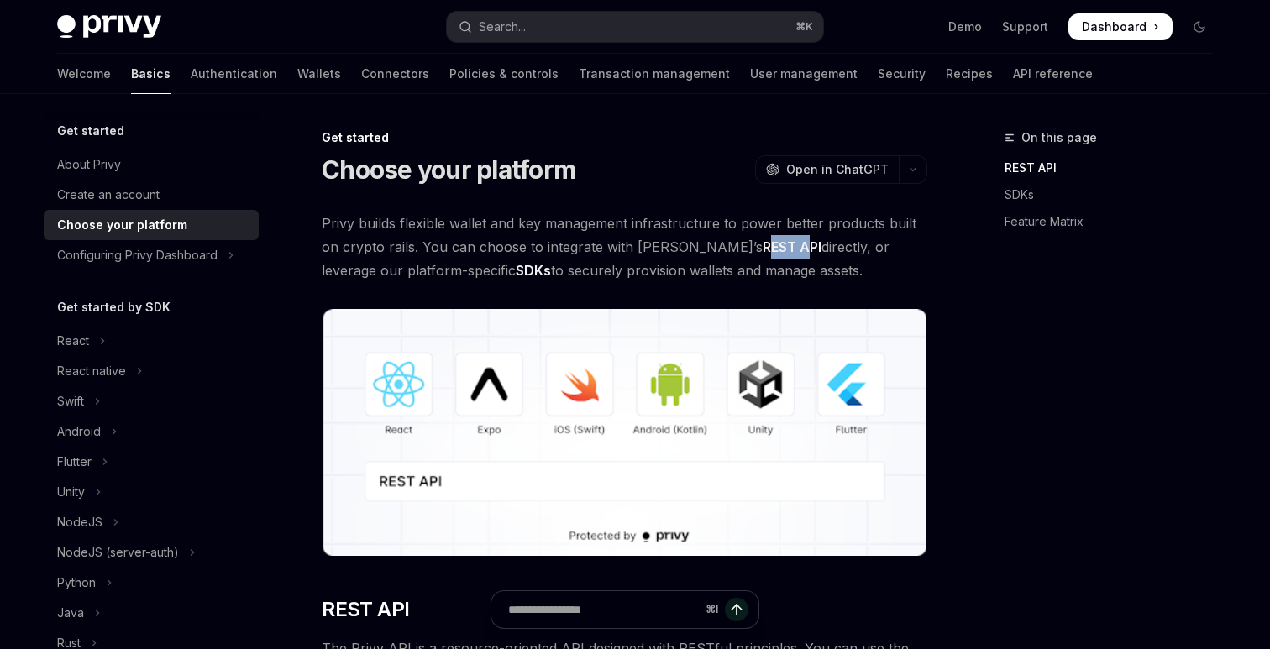
click at [763, 249] on strong "REST API" at bounding box center [792, 247] width 59 height 17
drag, startPoint x: 738, startPoint y: 248, endPoint x: 680, endPoint y: 248, distance: 58.0
click at [680, 248] on span "Privy builds flexible wallet and key management infrastructure to power better …" at bounding box center [625, 247] width 606 height 71
click at [763, 248] on strong "REST API" at bounding box center [792, 247] width 59 height 17
drag, startPoint x: 680, startPoint y: 248, endPoint x: 738, endPoint y: 249, distance: 57.1
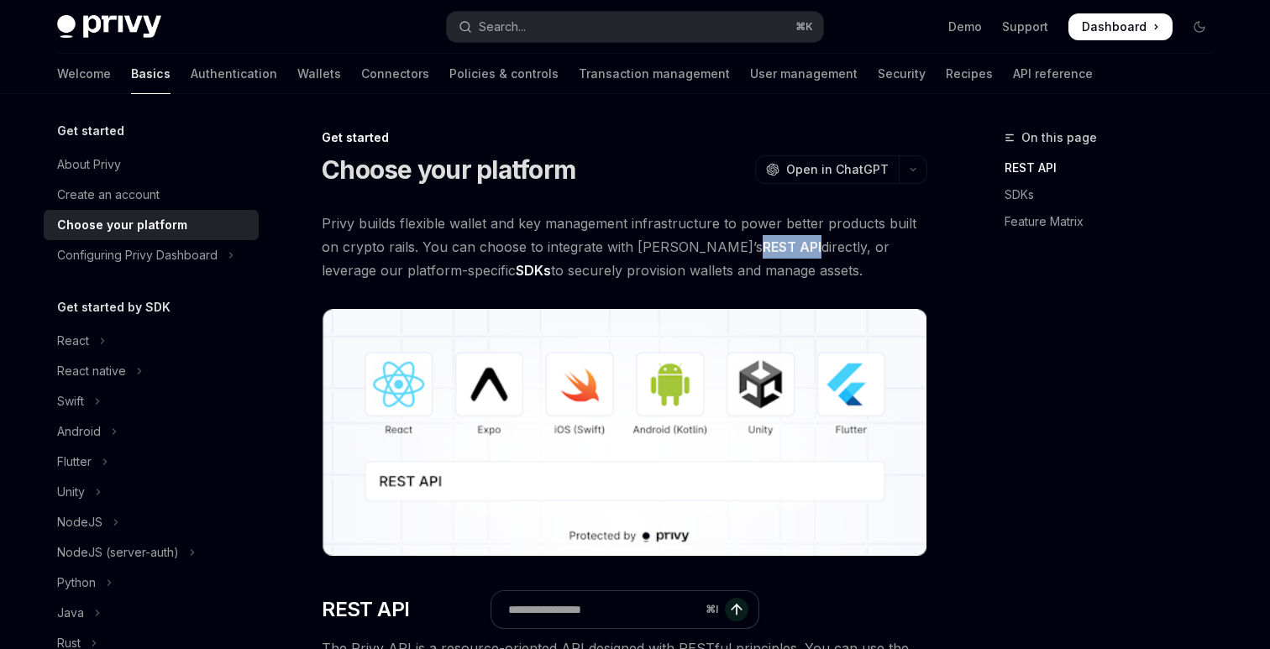
click at [738, 249] on span "Privy builds flexible wallet and key management infrastructure to power better …" at bounding box center [625, 247] width 606 height 71
click at [741, 249] on span "Privy builds flexible wallet and key management infrastructure to power better …" at bounding box center [625, 247] width 606 height 71
drag, startPoint x: 744, startPoint y: 248, endPoint x: 674, endPoint y: 249, distance: 70.6
click at [674, 249] on span "Privy builds flexible wallet and key management infrastructure to power better …" at bounding box center [625, 247] width 606 height 71
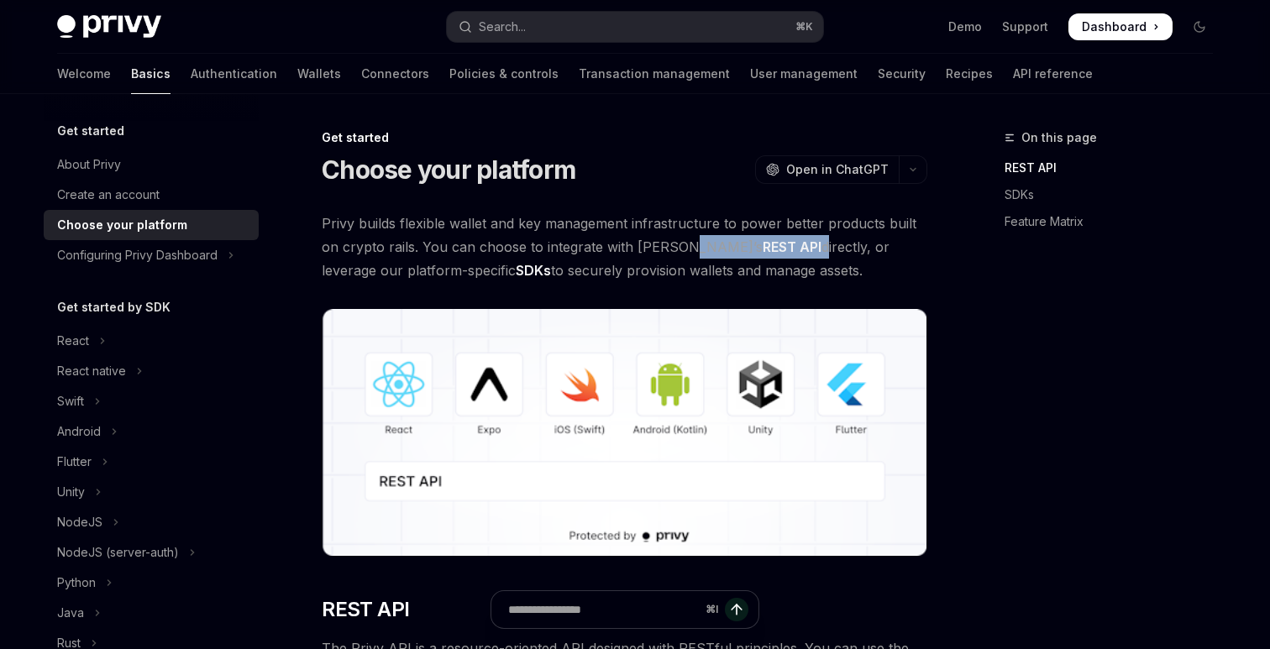
click at [674, 249] on span "Privy builds flexible wallet and key management infrastructure to power better …" at bounding box center [625, 247] width 606 height 71
drag, startPoint x: 674, startPoint y: 249, endPoint x: 739, endPoint y: 249, distance: 65.5
click at [739, 249] on span "Privy builds flexible wallet and key management infrastructure to power better …" at bounding box center [625, 247] width 606 height 71
drag, startPoint x: 739, startPoint y: 249, endPoint x: 679, endPoint y: 245, distance: 60.6
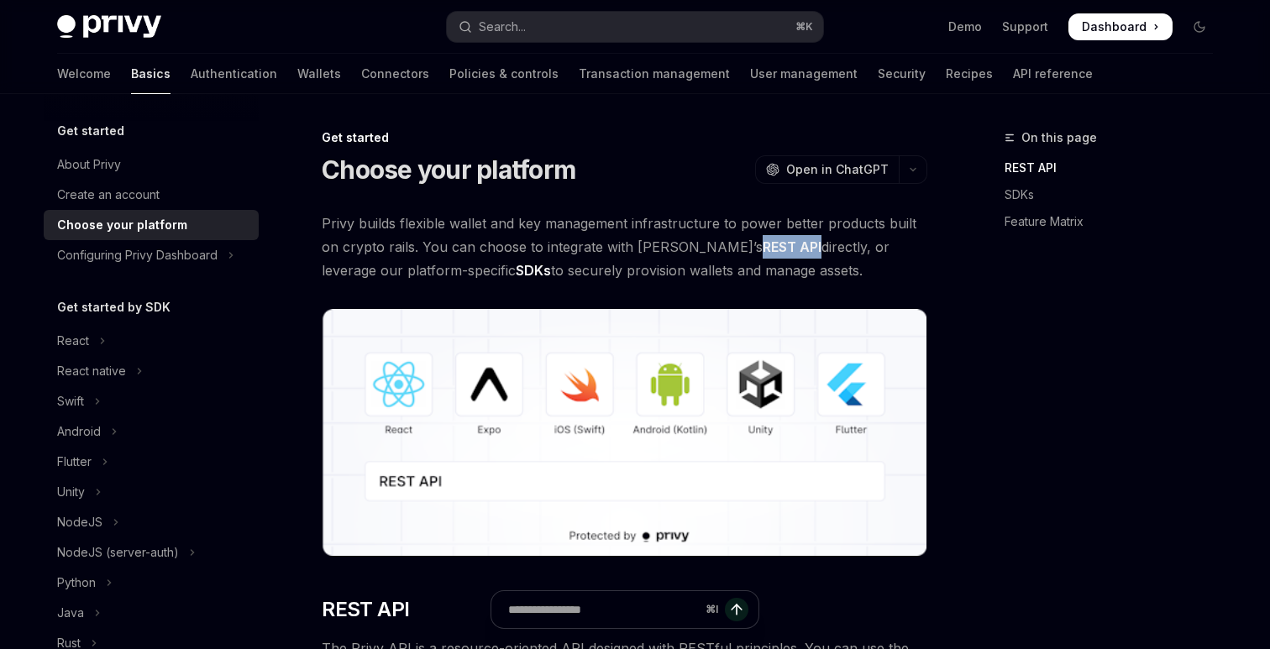
click at [679, 245] on span "Privy builds flexible wallet and key management infrastructure to power better …" at bounding box center [625, 247] width 606 height 71
click at [763, 245] on strong "REST API" at bounding box center [792, 247] width 59 height 17
drag, startPoint x: 679, startPoint y: 245, endPoint x: 736, endPoint y: 245, distance: 57.1
click at [763, 245] on strong "REST API" at bounding box center [792, 247] width 59 height 17
click at [744, 247] on span "Privy builds flexible wallet and key management infrastructure to power better …" at bounding box center [625, 247] width 606 height 71
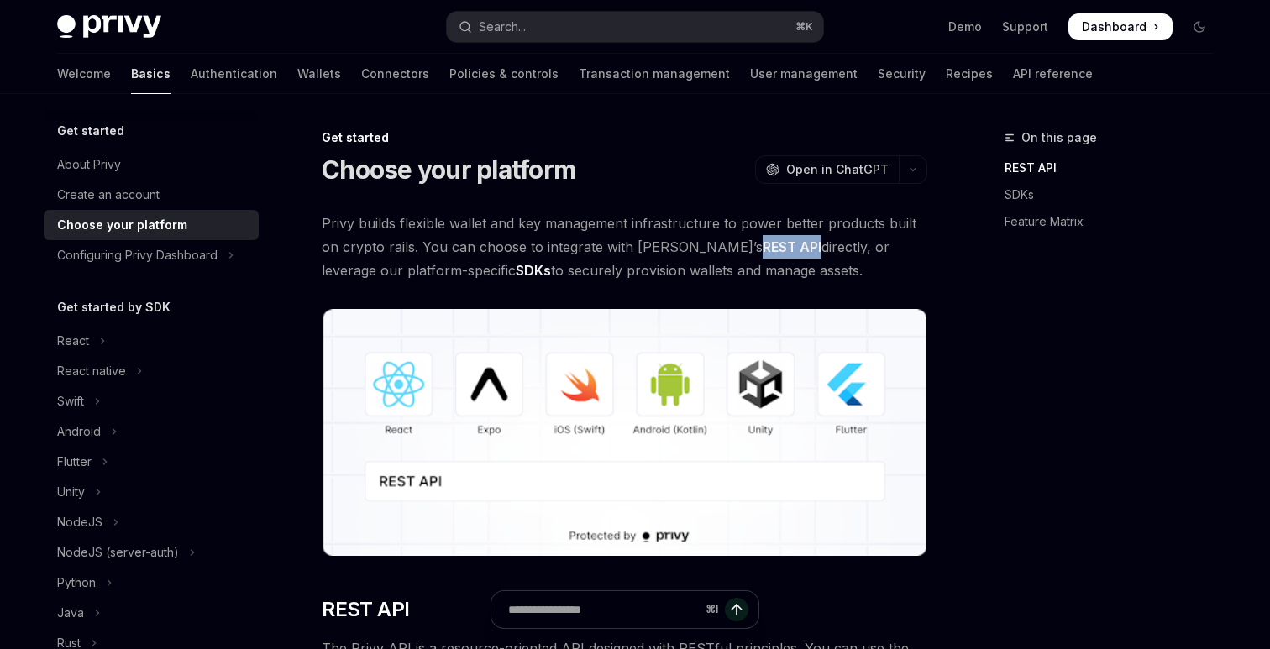
drag, startPoint x: 739, startPoint y: 246, endPoint x: 681, endPoint y: 248, distance: 58.0
click at [681, 248] on span "Privy builds flexible wallet and key management infrastructure to power better …" at bounding box center [625, 247] width 606 height 71
click at [763, 248] on strong "REST API" at bounding box center [792, 247] width 59 height 17
drag, startPoint x: 681, startPoint y: 248, endPoint x: 738, endPoint y: 247, distance: 56.3
click at [738, 247] on span "Privy builds flexible wallet and key management infrastructure to power better …" at bounding box center [625, 247] width 606 height 71
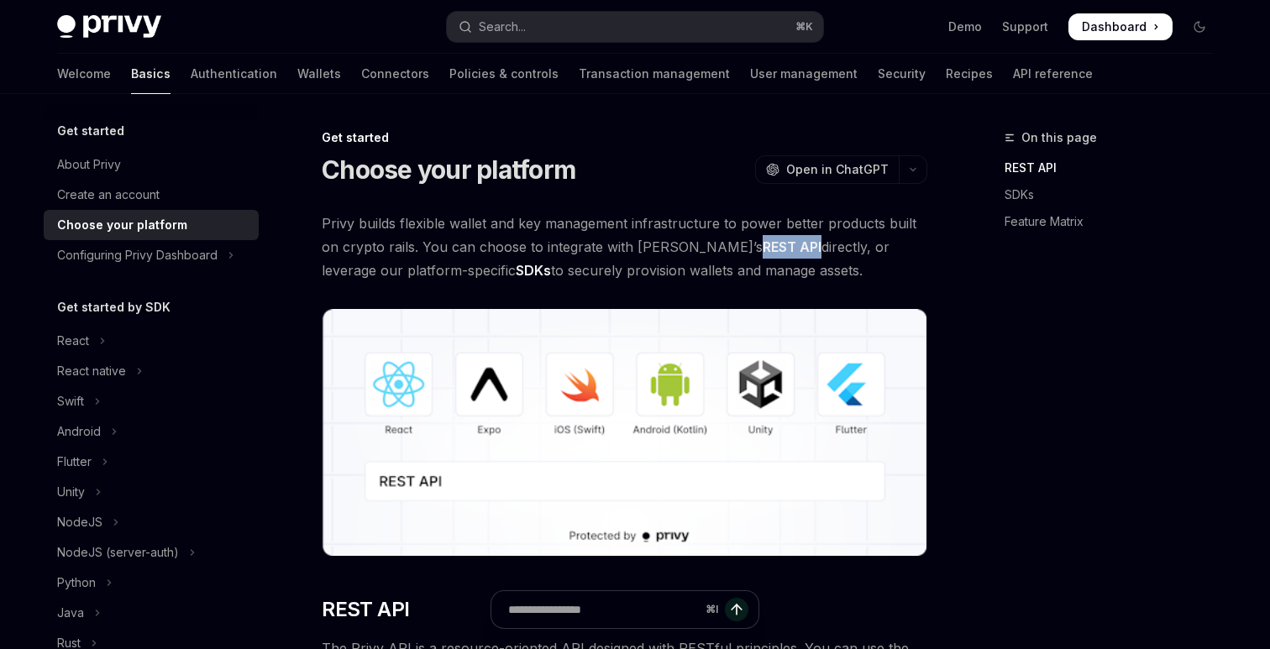
click at [738, 247] on span "Privy builds flexible wallet and key management infrastructure to power better …" at bounding box center [625, 247] width 606 height 71
drag, startPoint x: 744, startPoint y: 247, endPoint x: 788, endPoint y: 247, distance: 43.7
click at [788, 247] on span "Privy builds flexible wallet and key management infrastructure to power better …" at bounding box center [625, 247] width 606 height 71
drag, startPoint x: 776, startPoint y: 225, endPoint x: 739, endPoint y: 228, distance: 37.0
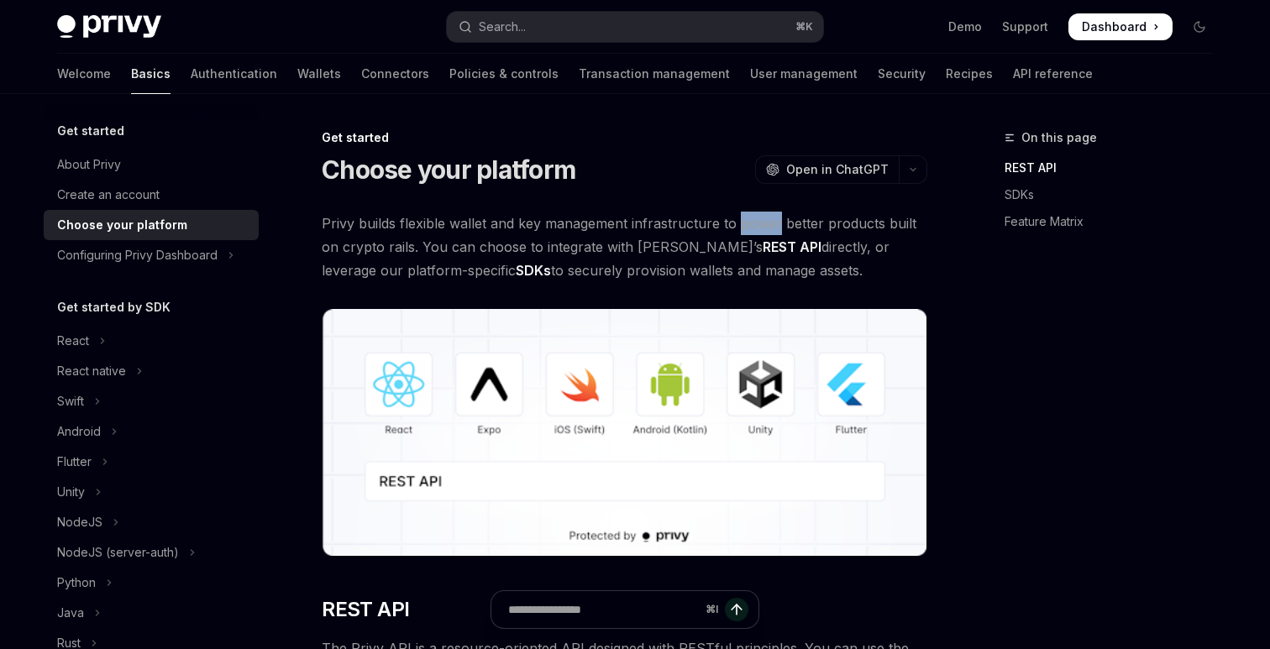
click at [739, 228] on span "Privy builds flexible wallet and key management infrastructure to power better …" at bounding box center [625, 247] width 606 height 71
click at [743, 228] on span "Privy builds flexible wallet and key management infrastructure to power better …" at bounding box center [625, 247] width 606 height 71
click at [674, 227] on span "Privy builds flexible wallet and key management infrastructure to power better …" at bounding box center [625, 247] width 606 height 71
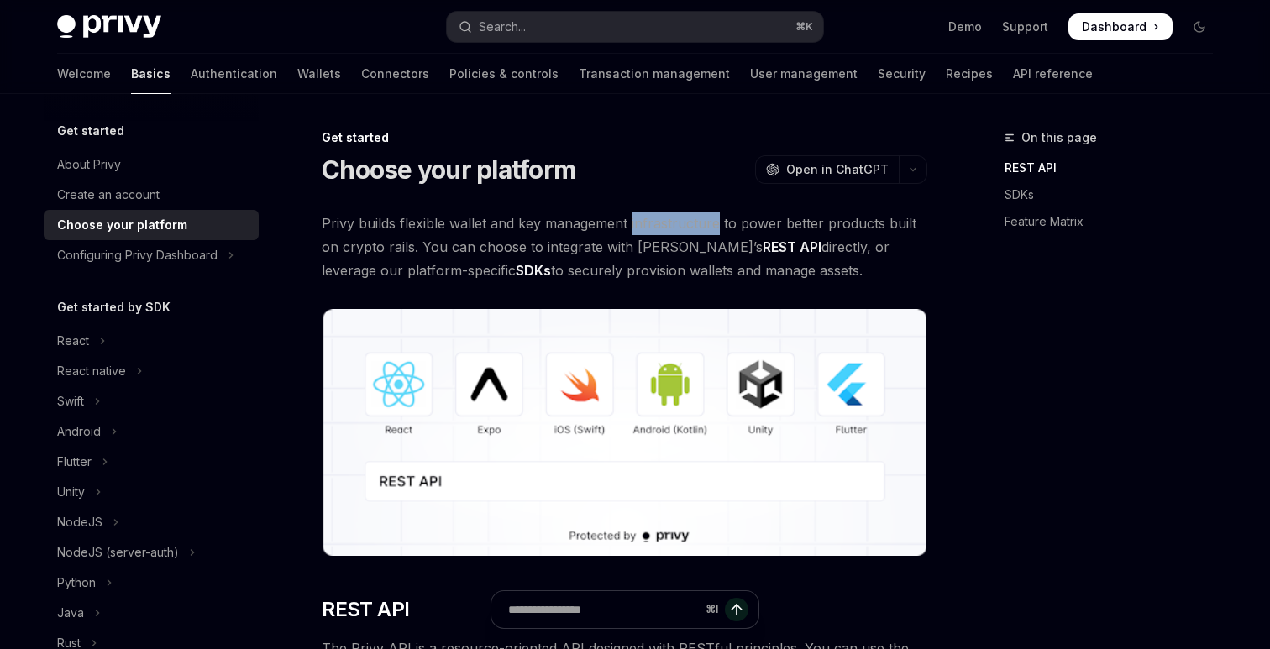
click at [674, 227] on span "Privy builds flexible wallet and key management infrastructure to power better …" at bounding box center [625, 247] width 606 height 71
click at [574, 222] on span "Privy builds flexible wallet and key management infrastructure to power better …" at bounding box center [625, 247] width 606 height 71
click at [660, 228] on span "Privy builds flexible wallet and key management infrastructure to power better …" at bounding box center [625, 247] width 606 height 71
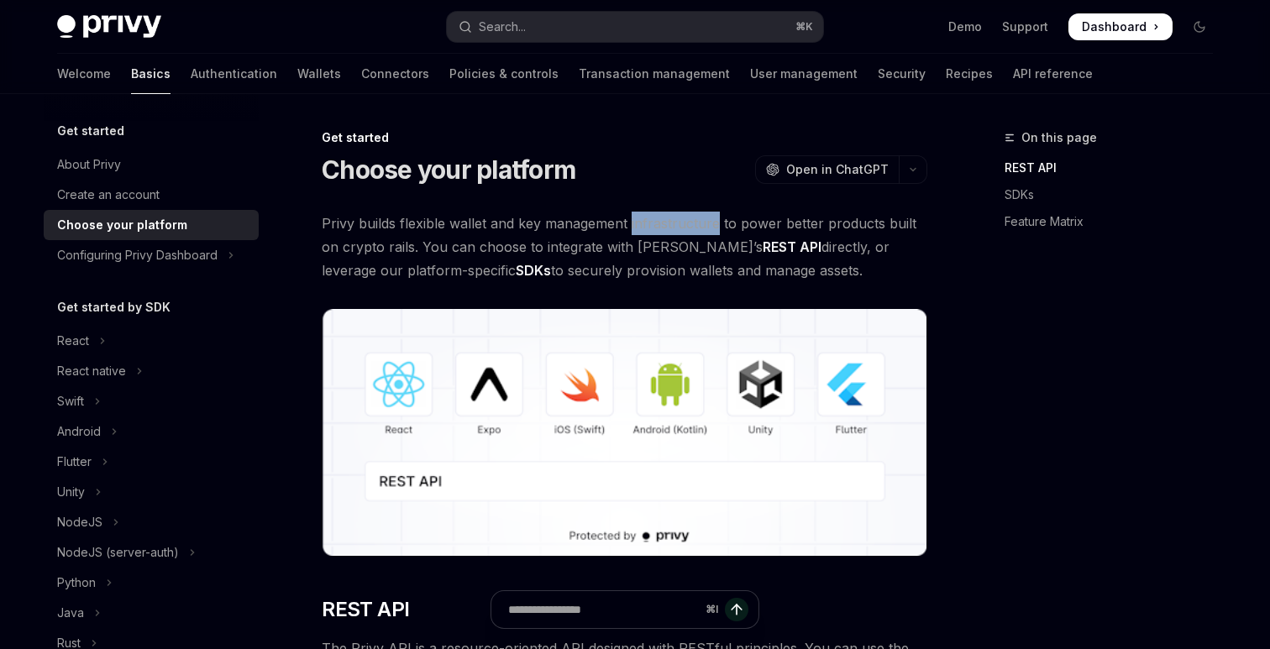
click at [660, 228] on span "Privy builds flexible wallet and key management infrastructure to power better …" at bounding box center [625, 247] width 606 height 71
click at [744, 227] on span "Privy builds flexible wallet and key management infrastructure to power better …" at bounding box center [625, 247] width 606 height 71
click at [815, 224] on span "Privy builds flexible wallet and key management infrastructure to power better …" at bounding box center [625, 247] width 606 height 71
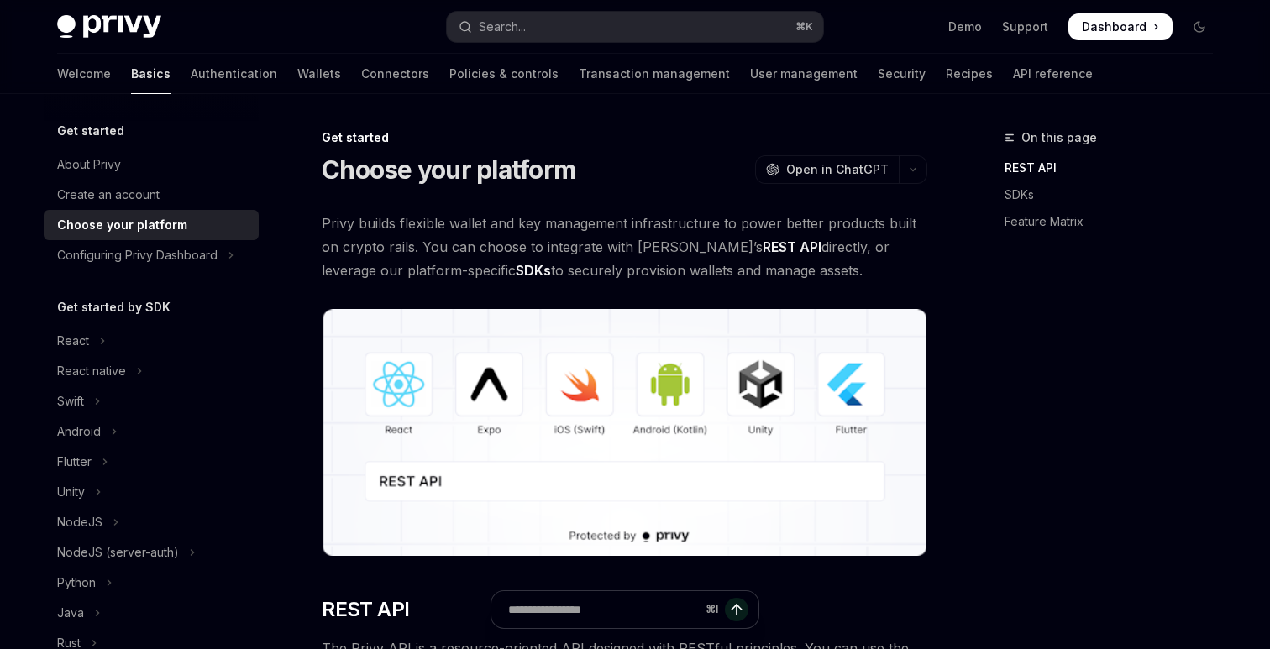
click at [832, 226] on span "Privy builds flexible wallet and key management infrastructure to power better …" at bounding box center [625, 247] width 606 height 71
click at [832, 245] on span "Privy builds flexible wallet and key management infrastructure to power better …" at bounding box center [625, 247] width 606 height 71
click at [527, 226] on span "Privy builds flexible wallet and key management infrastructure to power better …" at bounding box center [625, 247] width 606 height 71
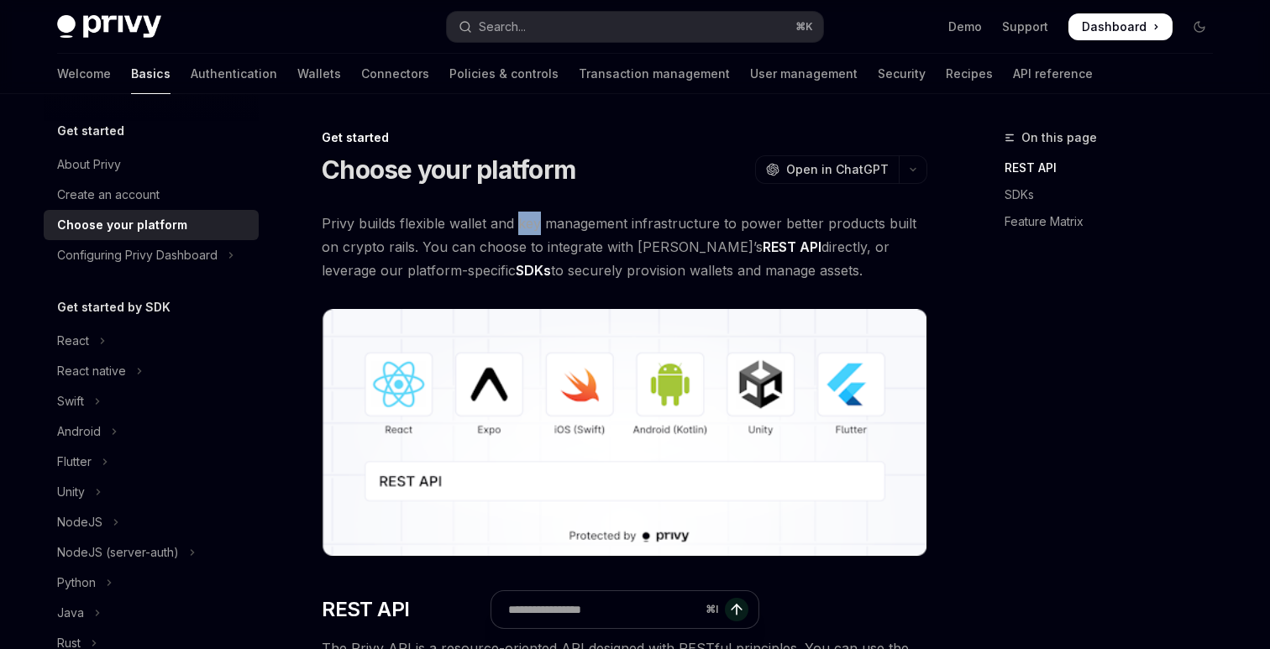
click at [527, 226] on span "Privy builds flexible wallet and key management infrastructure to power better …" at bounding box center [625, 247] width 606 height 71
